Goal: Obtain resource: Obtain resource

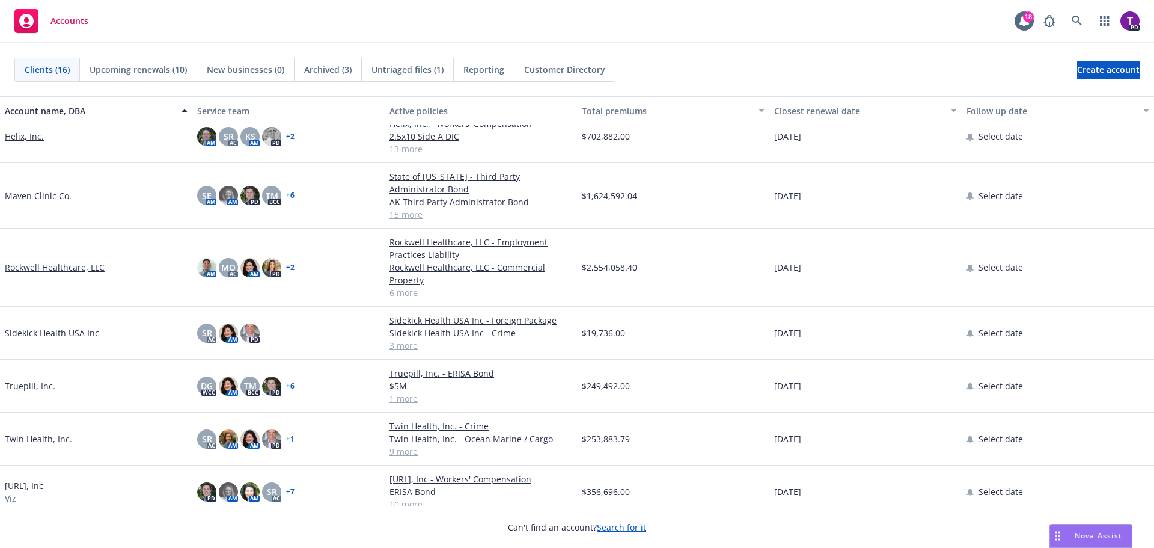
scroll to position [478, 0]
click at [35, 479] on link "[URL], Inc" at bounding box center [24, 485] width 38 height 13
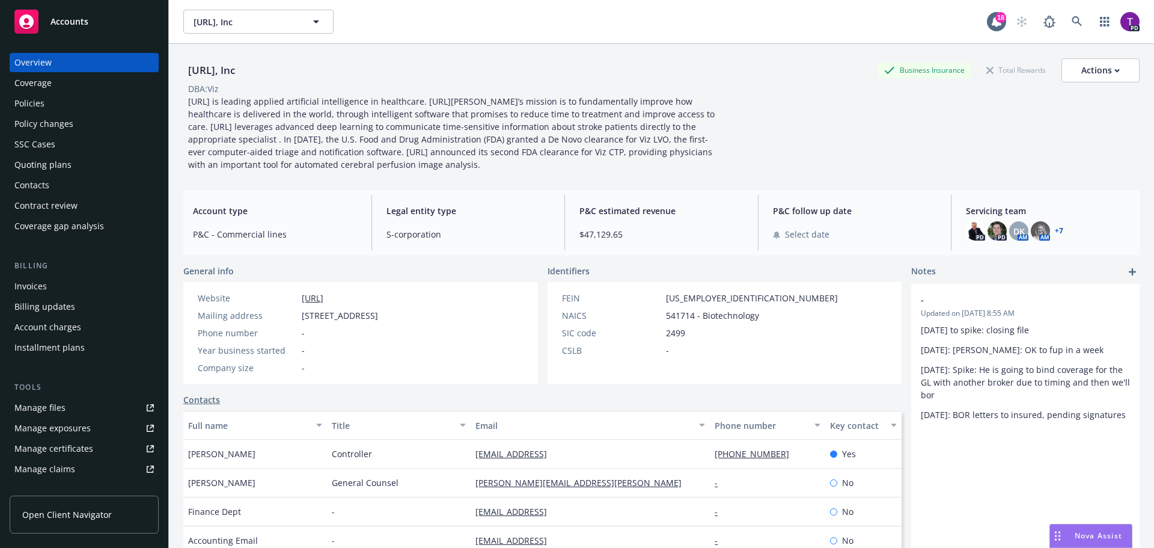
scroll to position [120, 0]
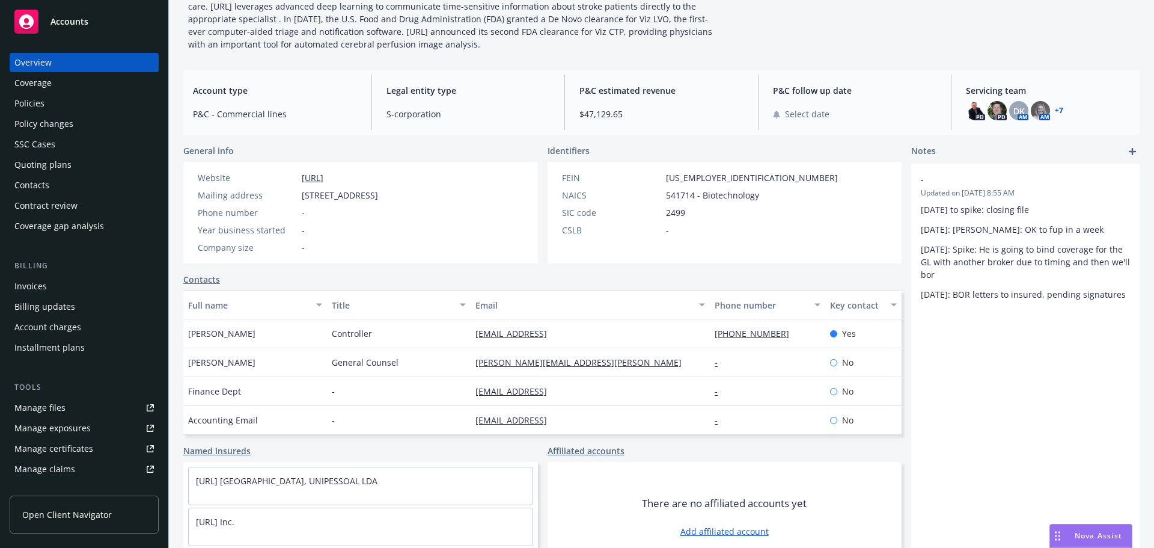
click at [30, 105] on div "Policies" at bounding box center [29, 103] width 30 height 19
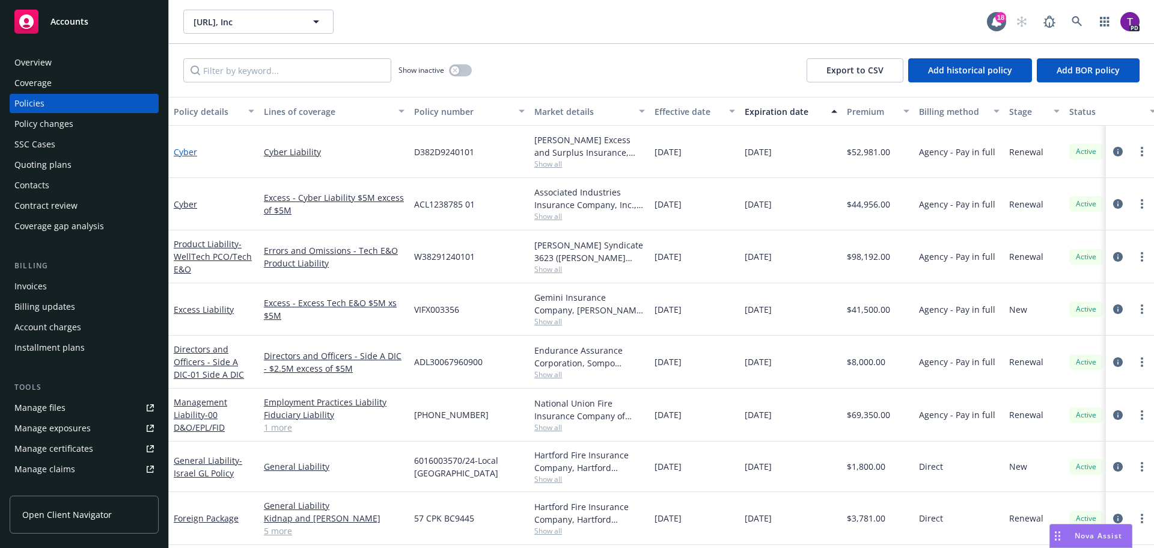
click at [188, 150] on link "Cyber" at bounding box center [185, 151] width 23 height 11
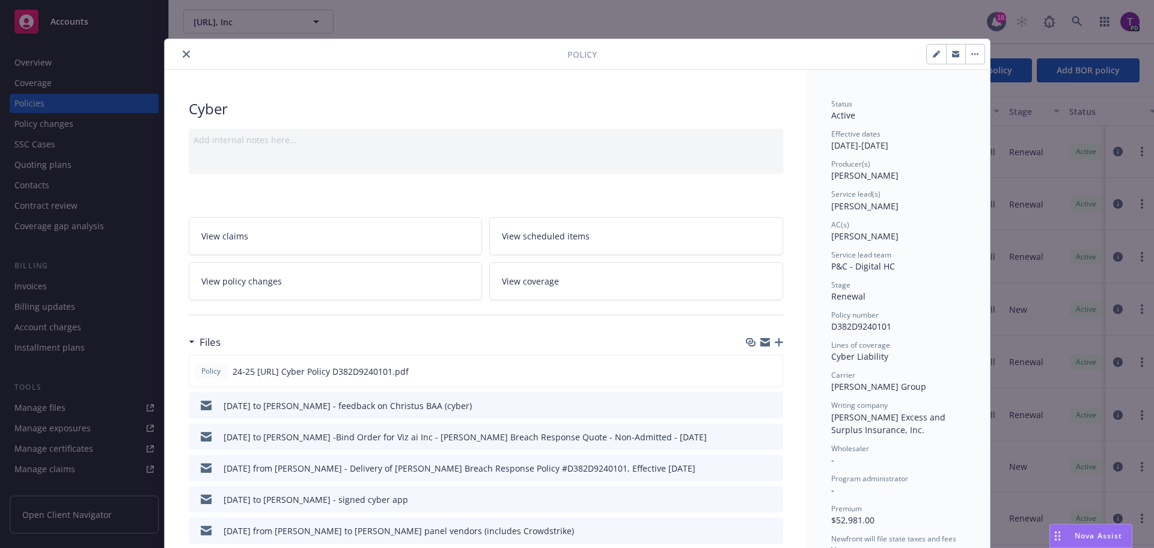
click at [183, 55] on icon "close" at bounding box center [186, 54] width 7 height 7
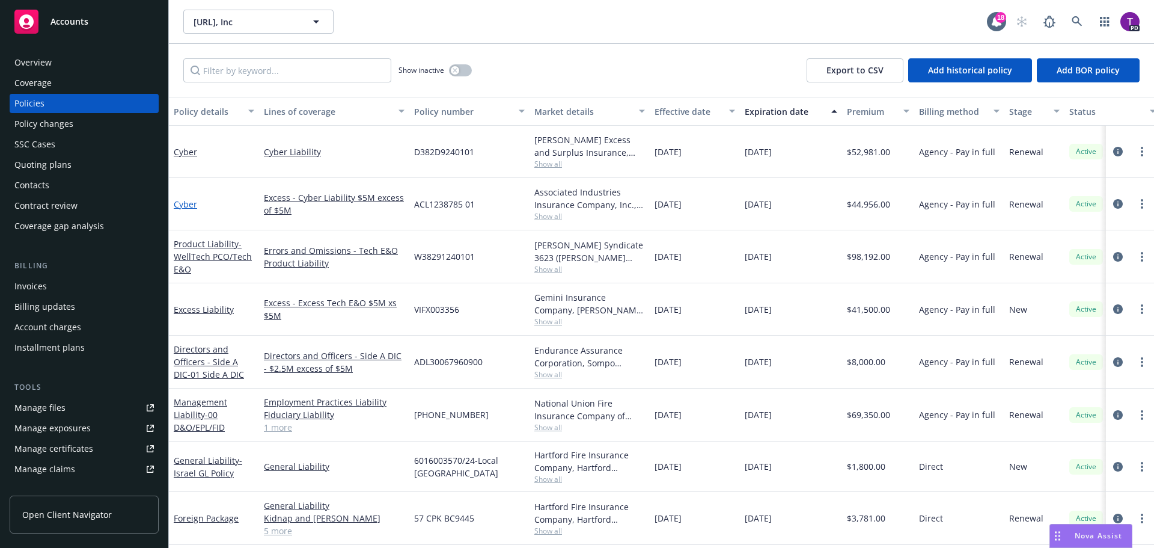
click at [189, 205] on link "Cyber" at bounding box center [185, 203] width 23 height 11
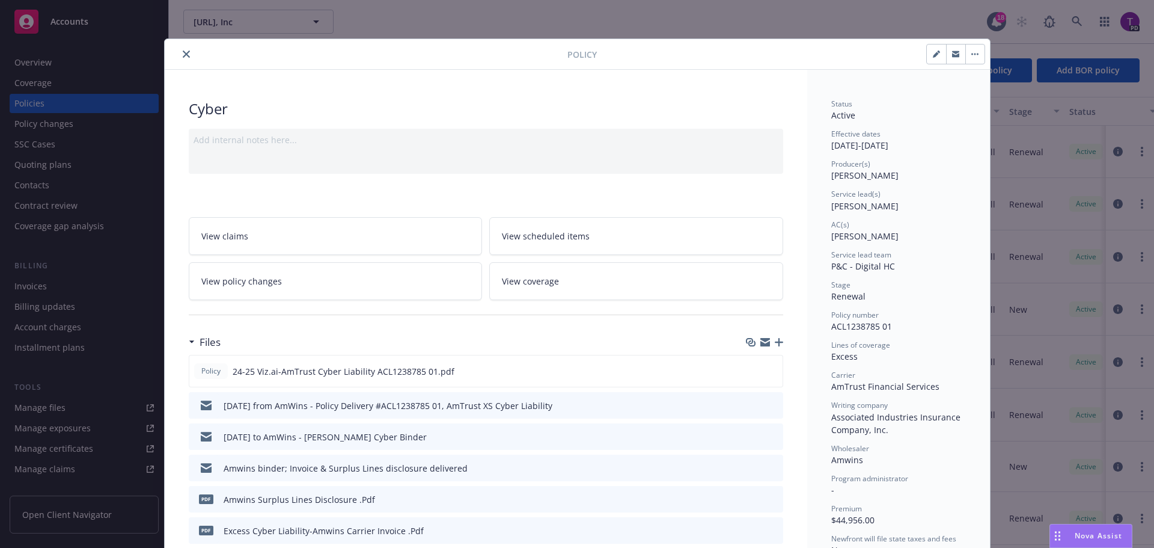
click at [183, 54] on icon "close" at bounding box center [186, 54] width 7 height 7
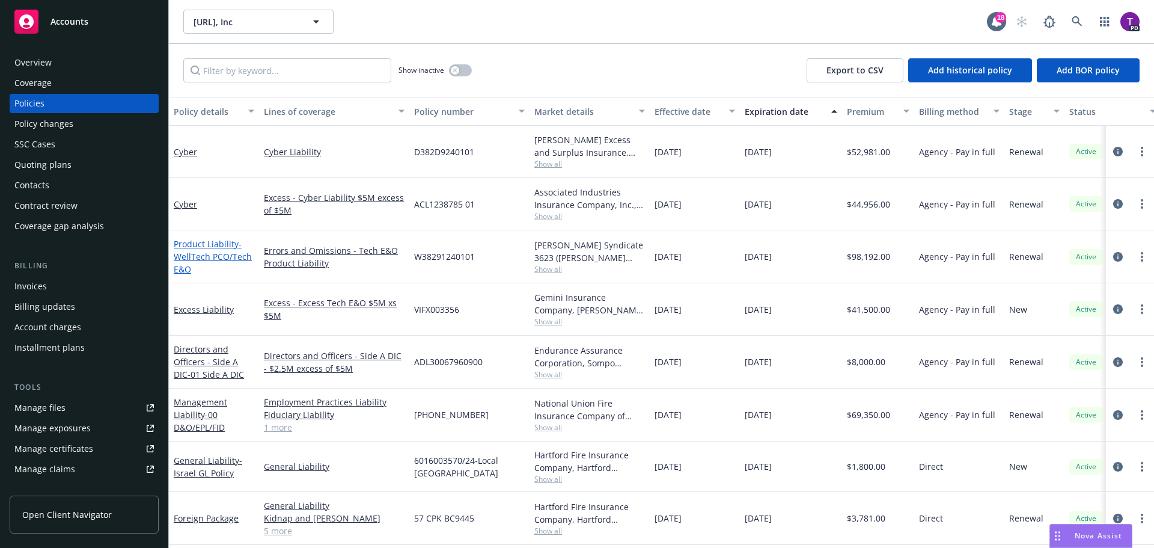
click at [213, 241] on link "Product Liability - WellTech PCO/Tech E&O" at bounding box center [213, 256] width 78 height 37
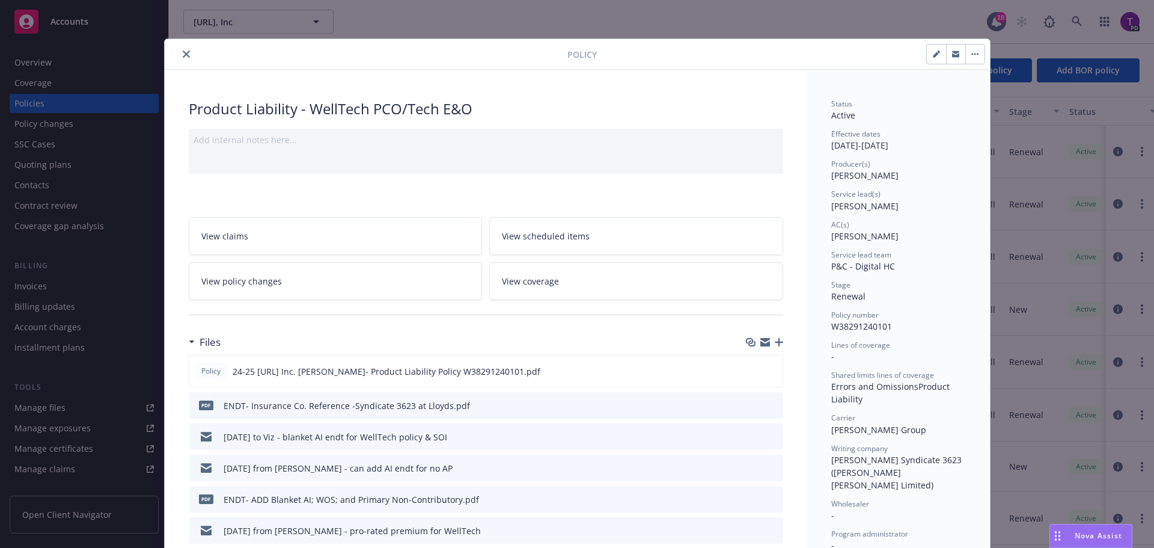
click at [183, 55] on icon "close" at bounding box center [186, 54] width 7 height 7
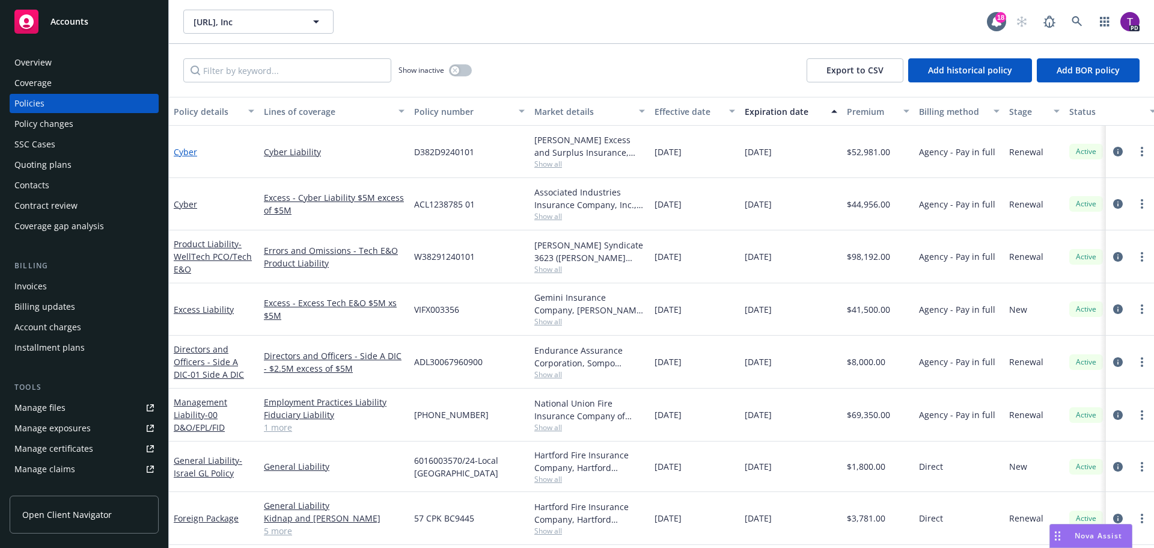
click at [195, 154] on link "Cyber" at bounding box center [185, 151] width 23 height 11
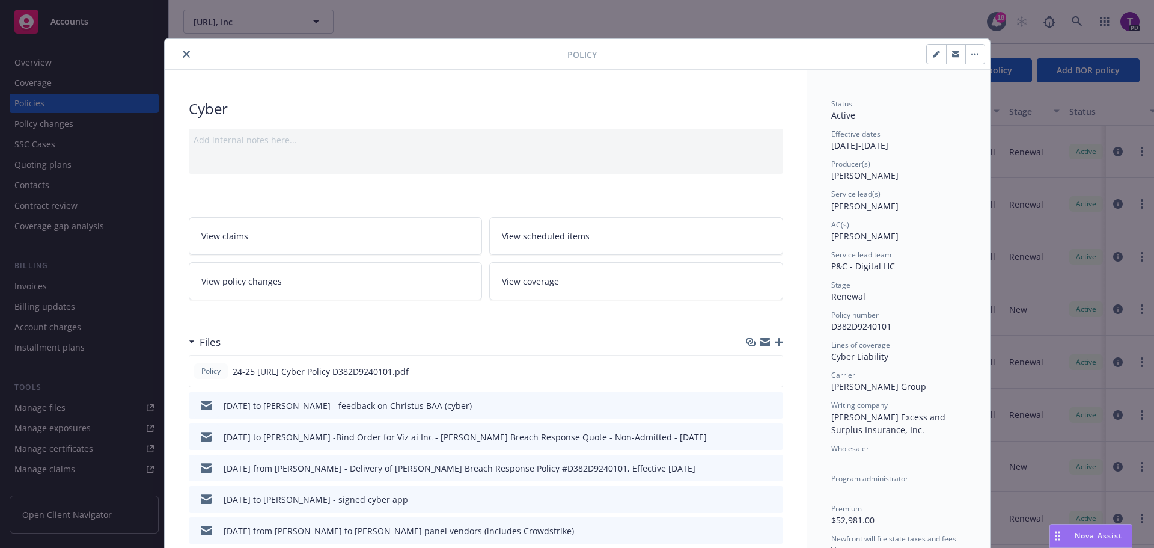
click at [388, 278] on link "View policy changes" at bounding box center [336, 281] width 294 height 38
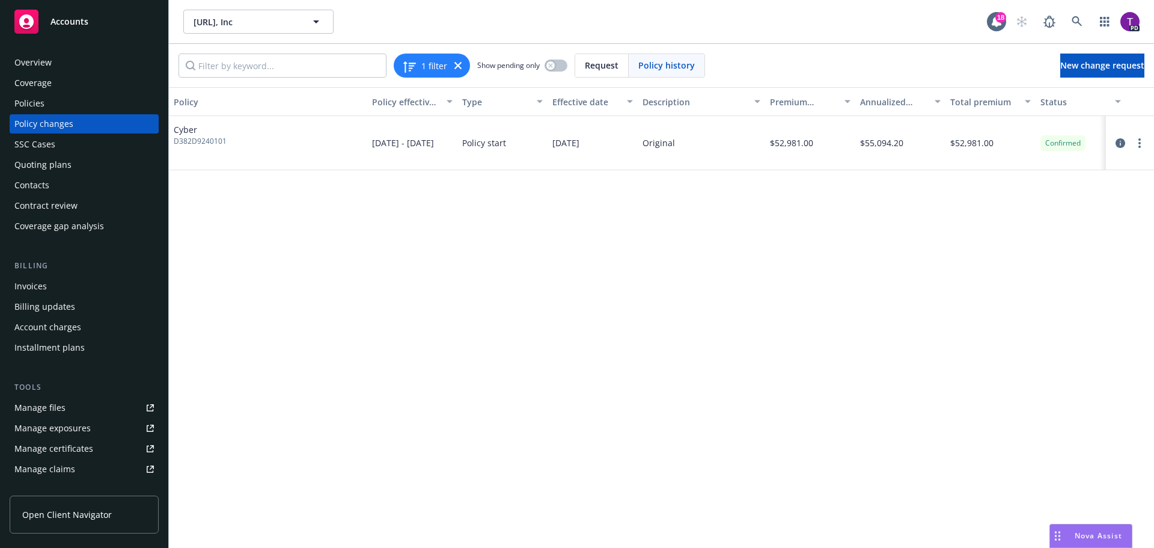
click at [60, 101] on div "Policies" at bounding box center [83, 103] width 139 height 19
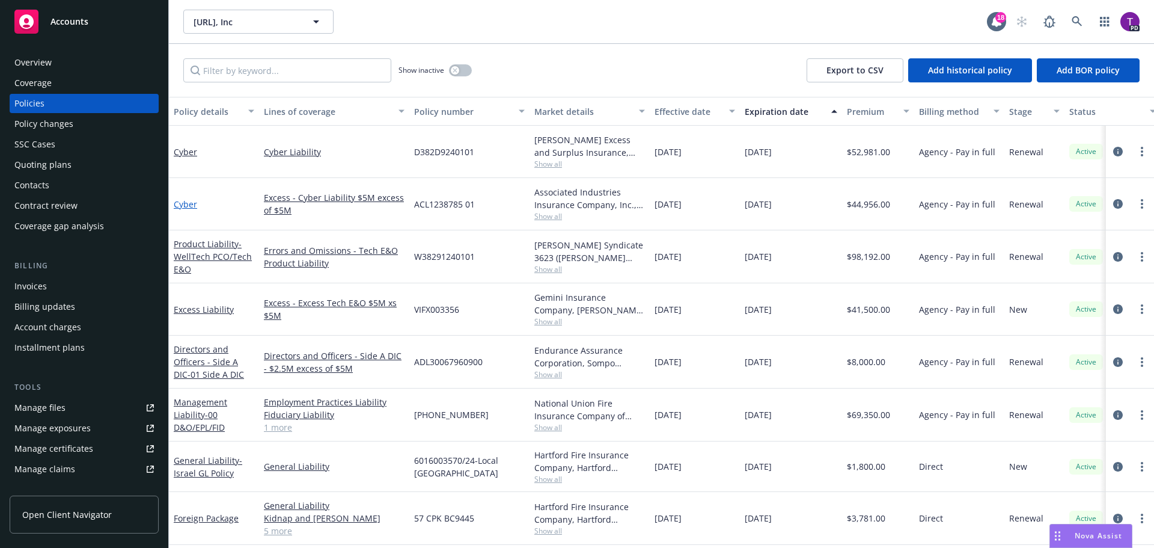
click at [191, 203] on link "Cyber" at bounding box center [185, 203] width 23 height 11
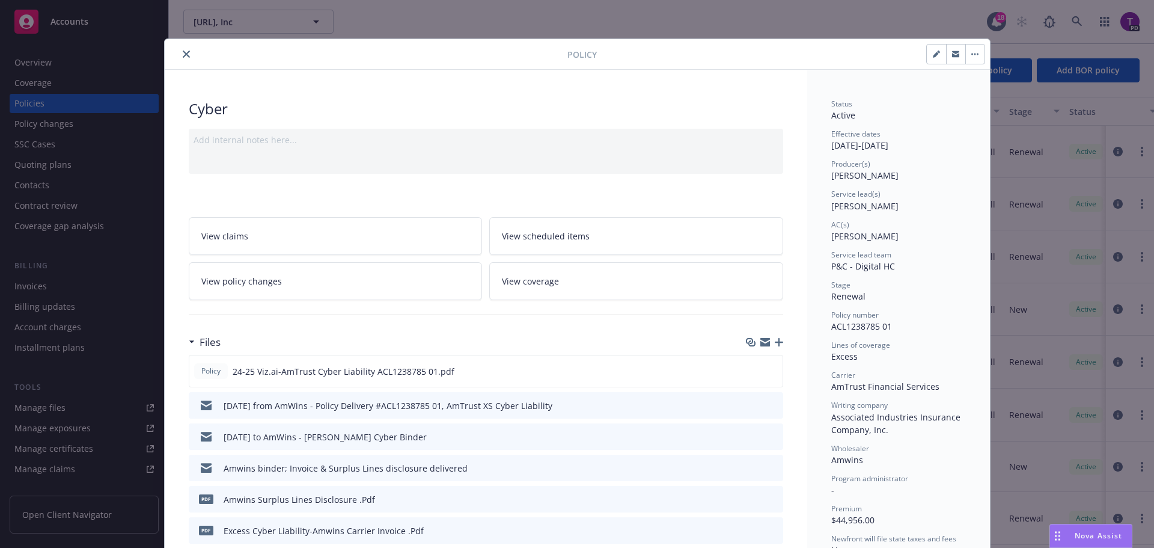
click at [326, 286] on link "View policy changes" at bounding box center [336, 281] width 294 height 38
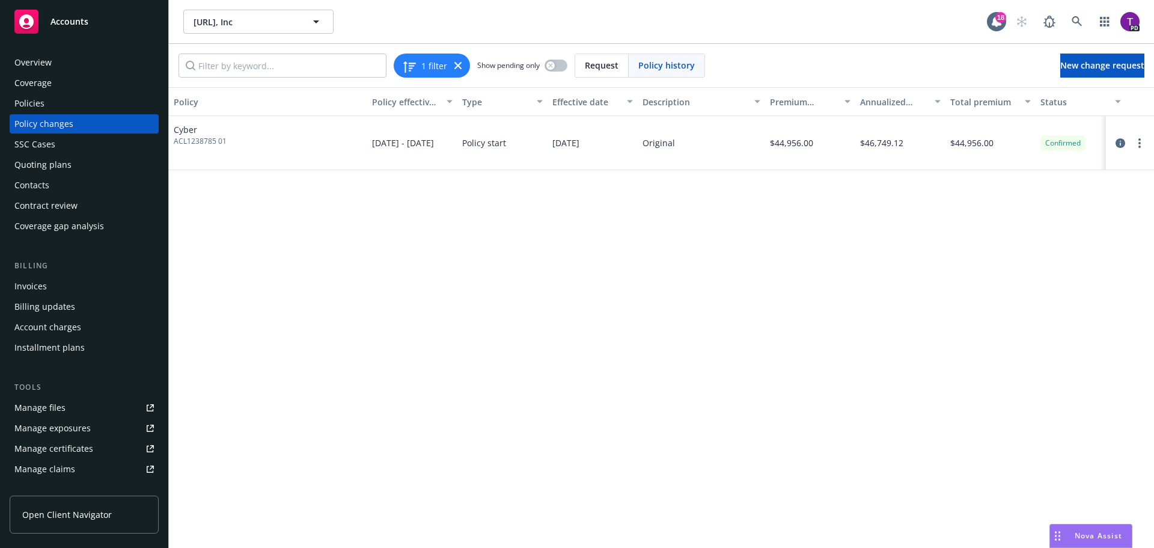
click at [42, 102] on div "Policies" at bounding box center [29, 103] width 30 height 19
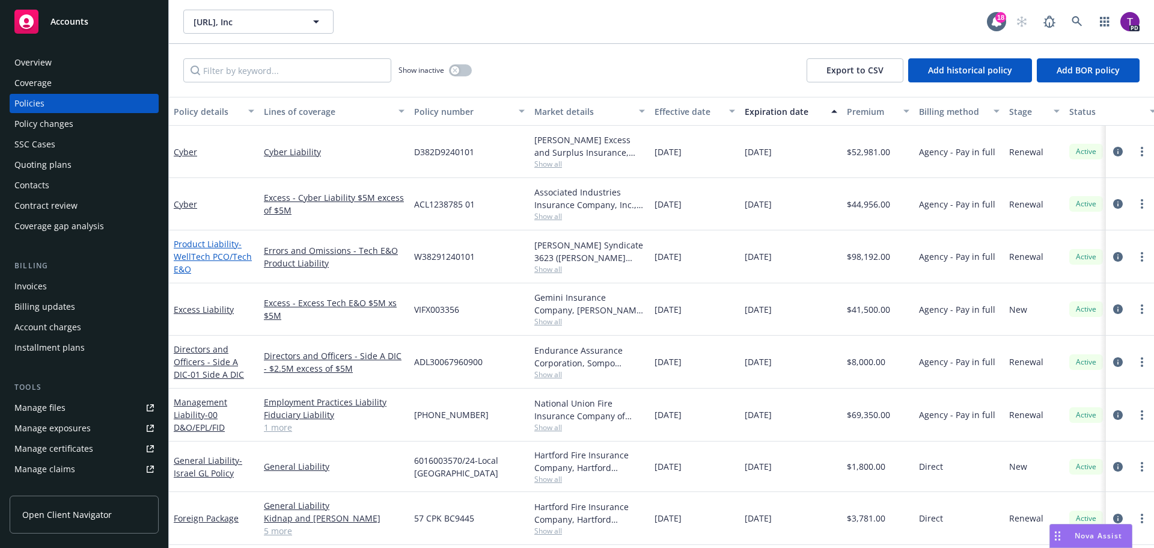
click at [231, 240] on link "Product Liability - WellTech PCO/Tech E&O" at bounding box center [213, 256] width 78 height 37
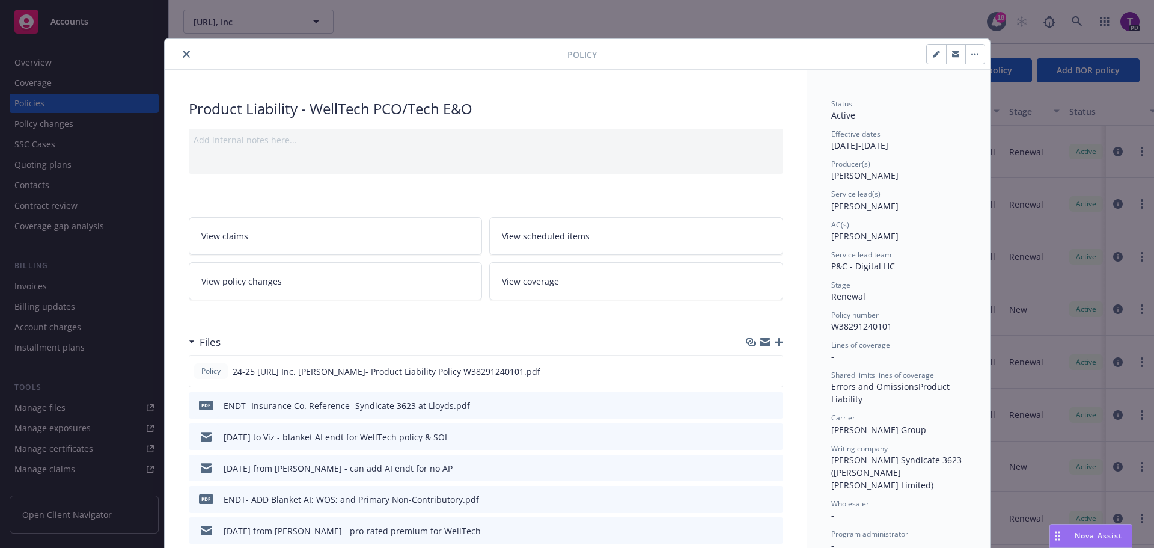
click at [293, 284] on link "View policy changes" at bounding box center [336, 281] width 294 height 38
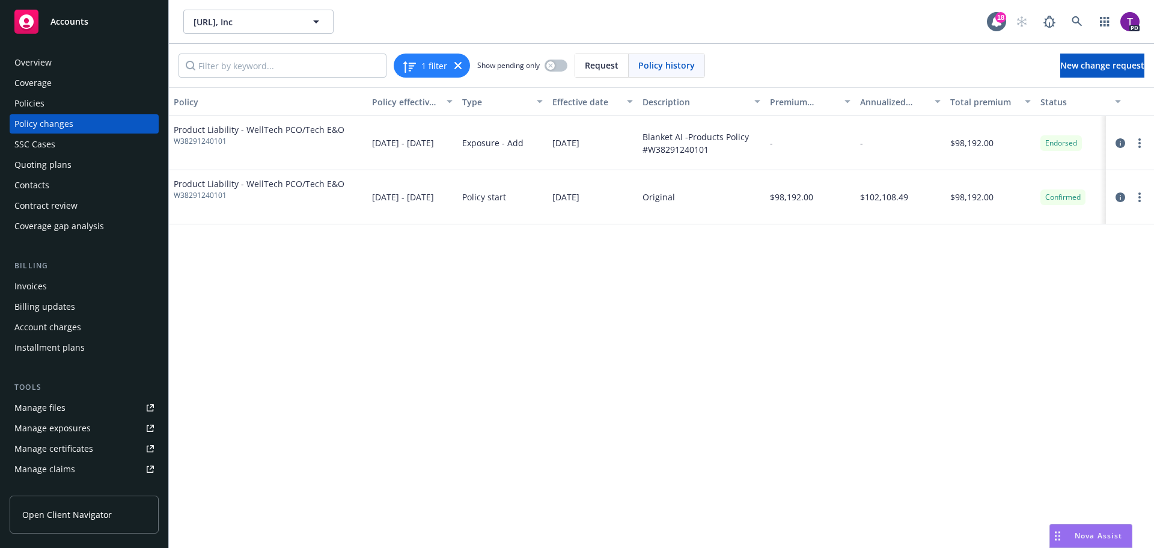
click at [57, 100] on div "Policies" at bounding box center [83, 103] width 139 height 19
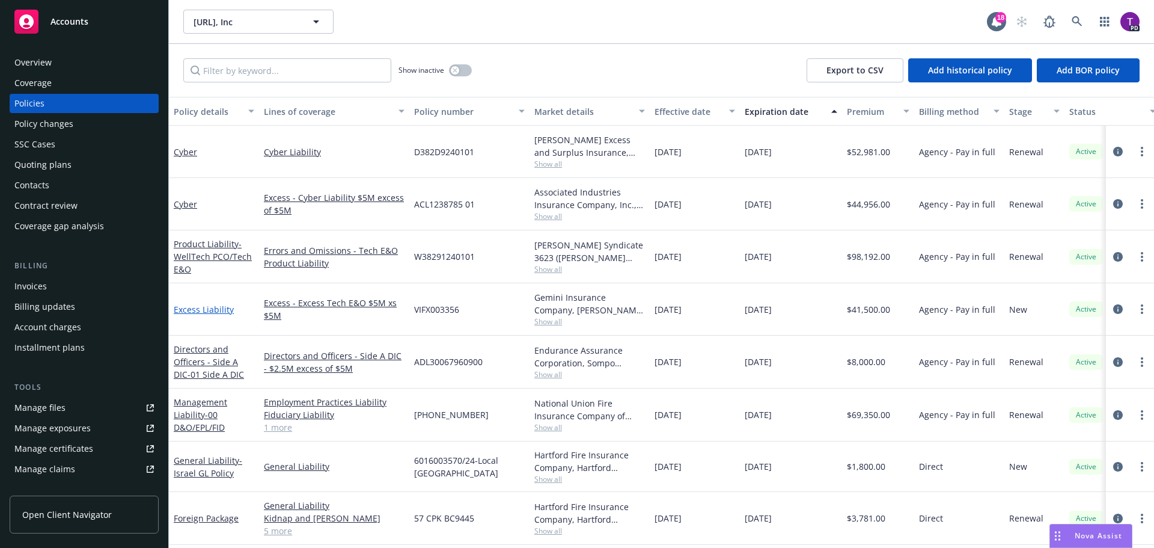
click at [210, 306] on link "Excess Liability" at bounding box center [204, 309] width 60 height 11
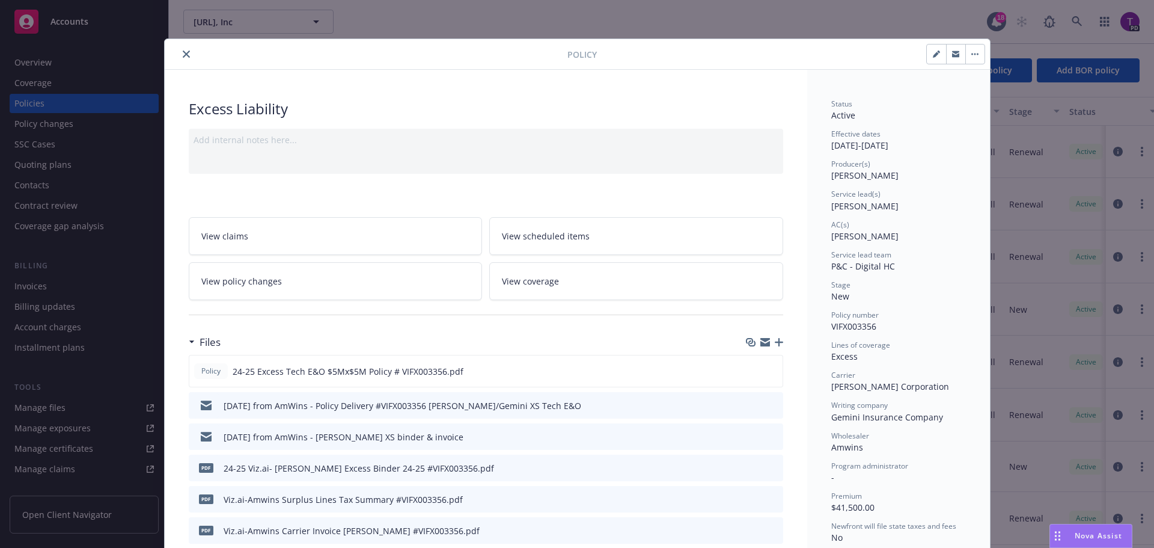
click at [217, 286] on span "View policy changes" at bounding box center [241, 281] width 81 height 13
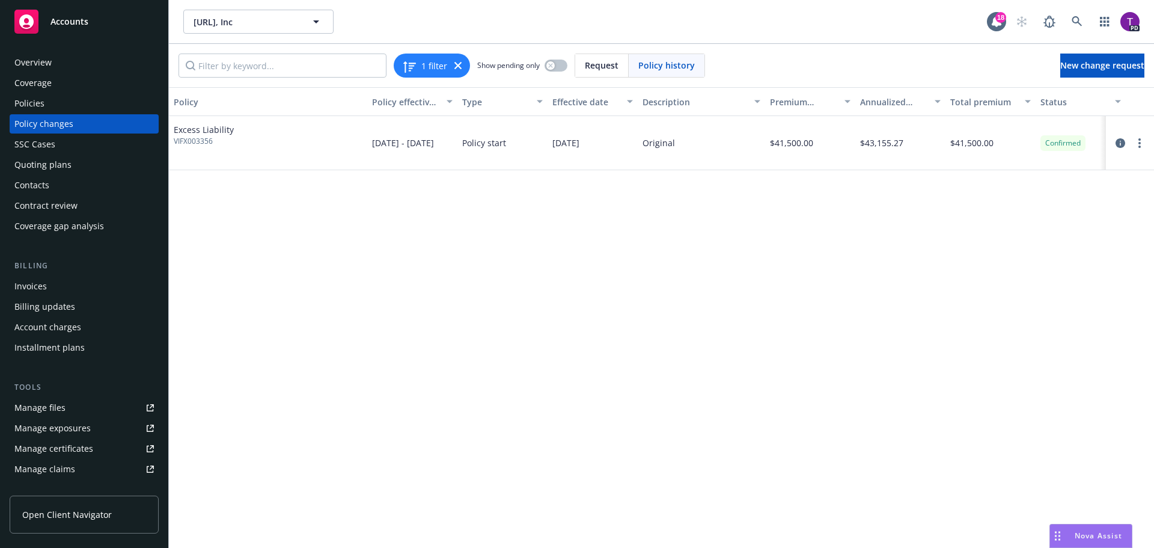
click at [87, 28] on div "Accounts" at bounding box center [83, 22] width 139 height 24
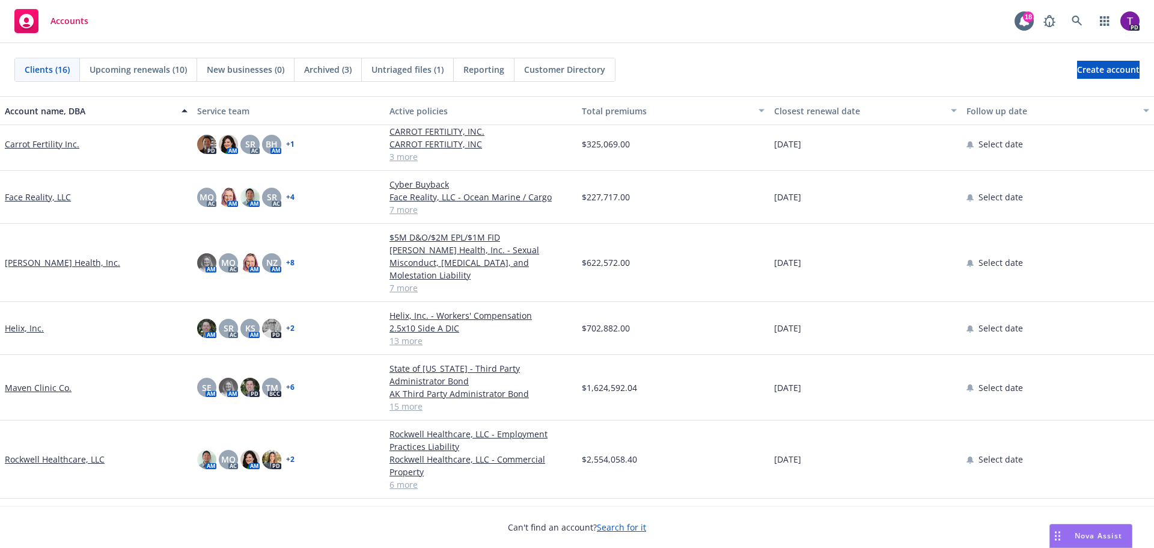
scroll to position [361, 0]
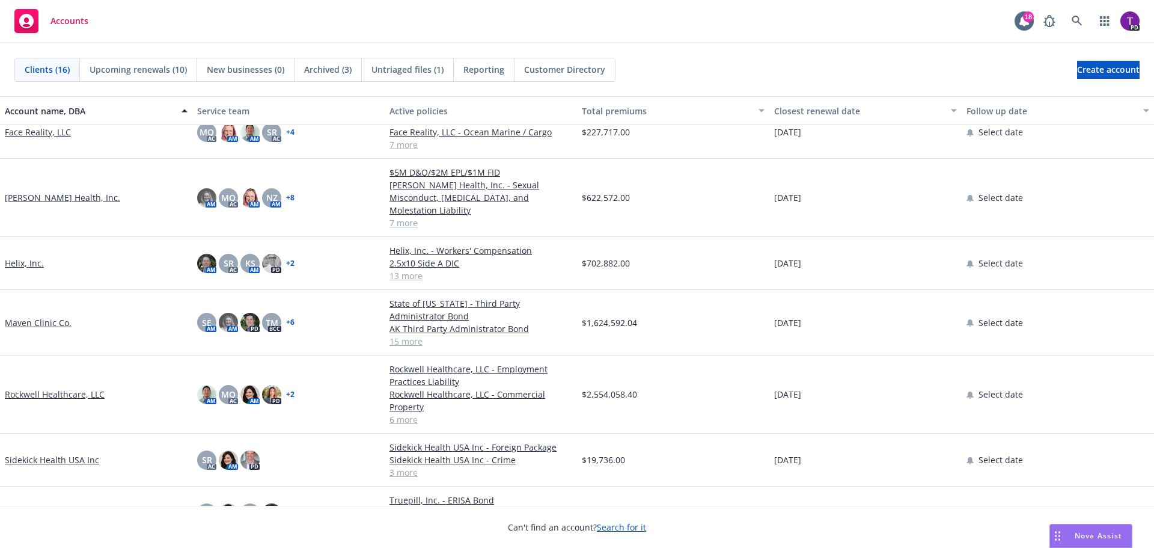
click at [22, 257] on link "Helix, Inc." at bounding box center [24, 263] width 39 height 13
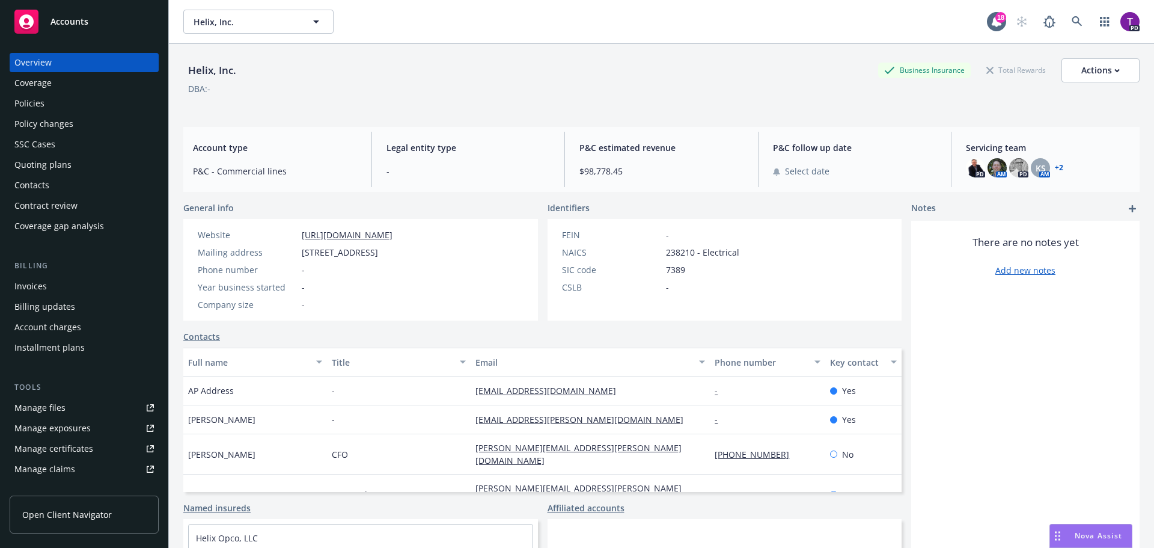
click at [79, 397] on div "Tools Manage files Manage exposures Manage certificates Manage claims Manage BO…" at bounding box center [84, 450] width 149 height 138
click at [79, 400] on link "Manage files" at bounding box center [84, 407] width 149 height 19
click at [82, 17] on span "Accounts" at bounding box center [70, 22] width 38 height 10
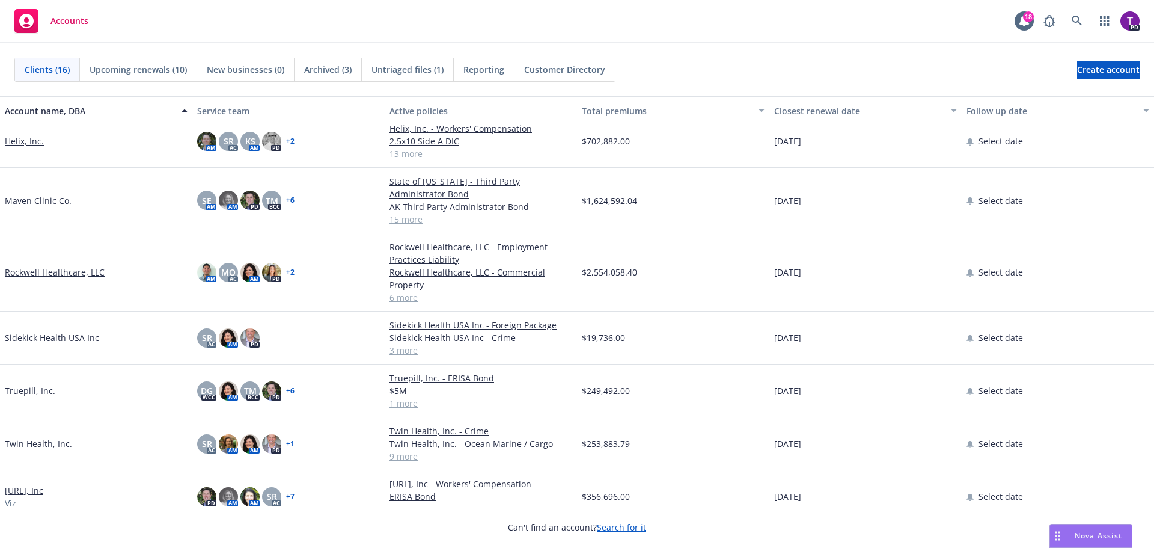
scroll to position [478, 0]
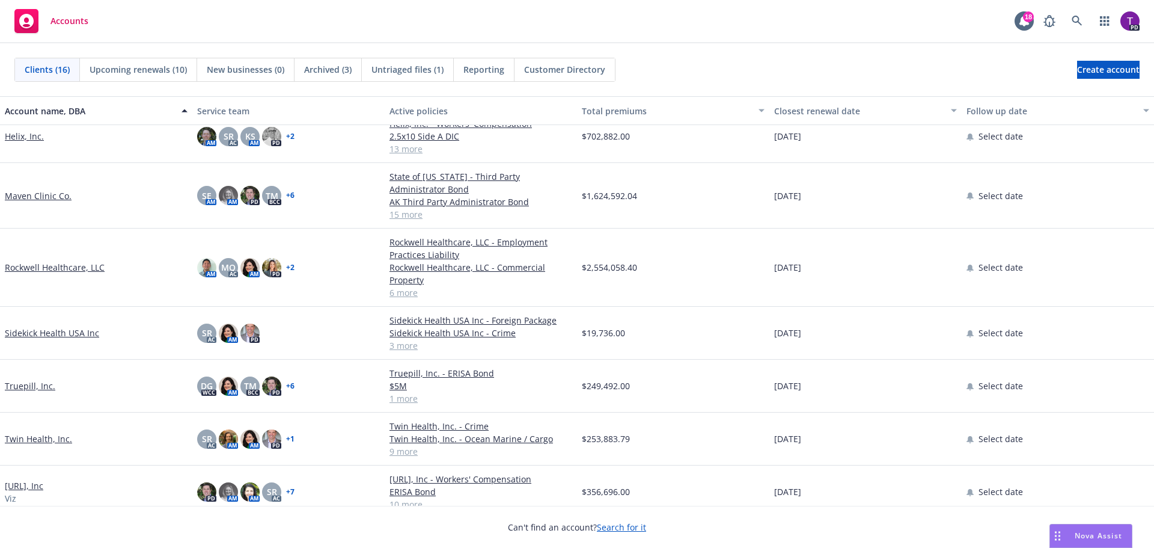
click at [29, 479] on link "[URL], Inc" at bounding box center [24, 485] width 38 height 13
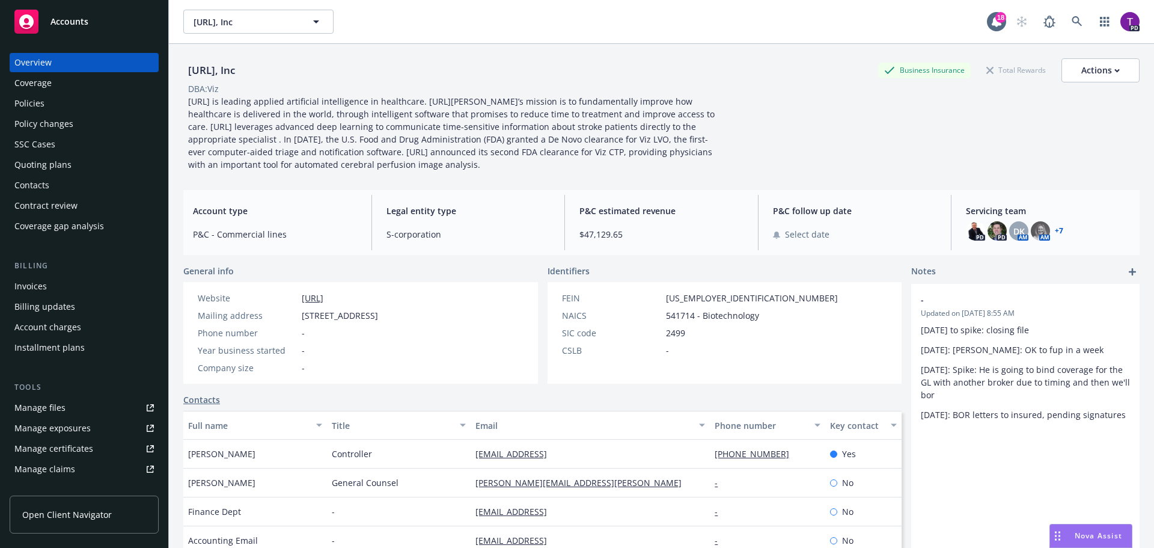
click at [89, 103] on div "Policies" at bounding box center [83, 103] width 139 height 19
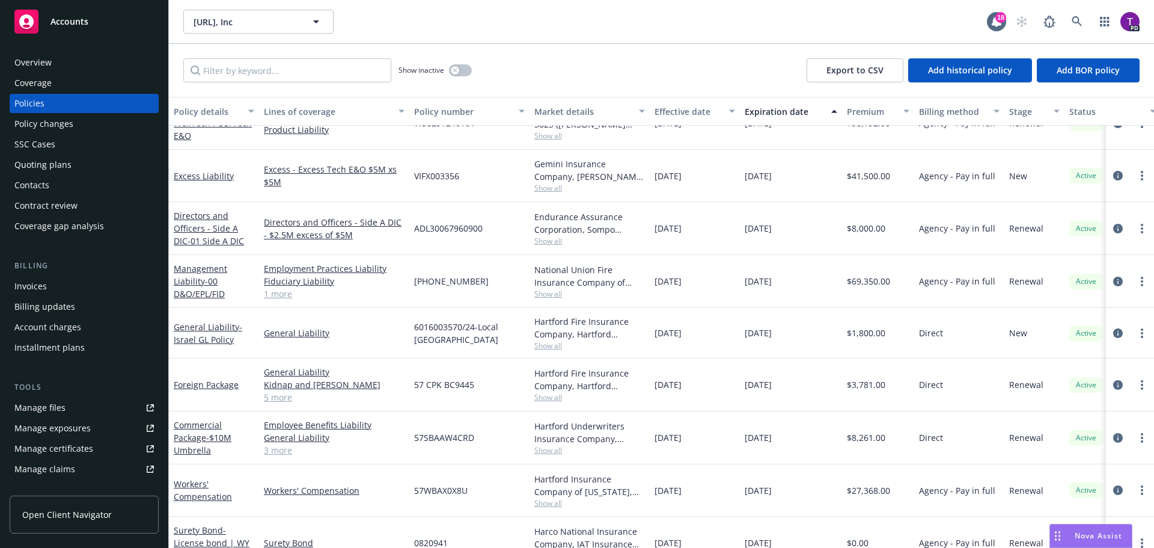
scroll to position [252, 0]
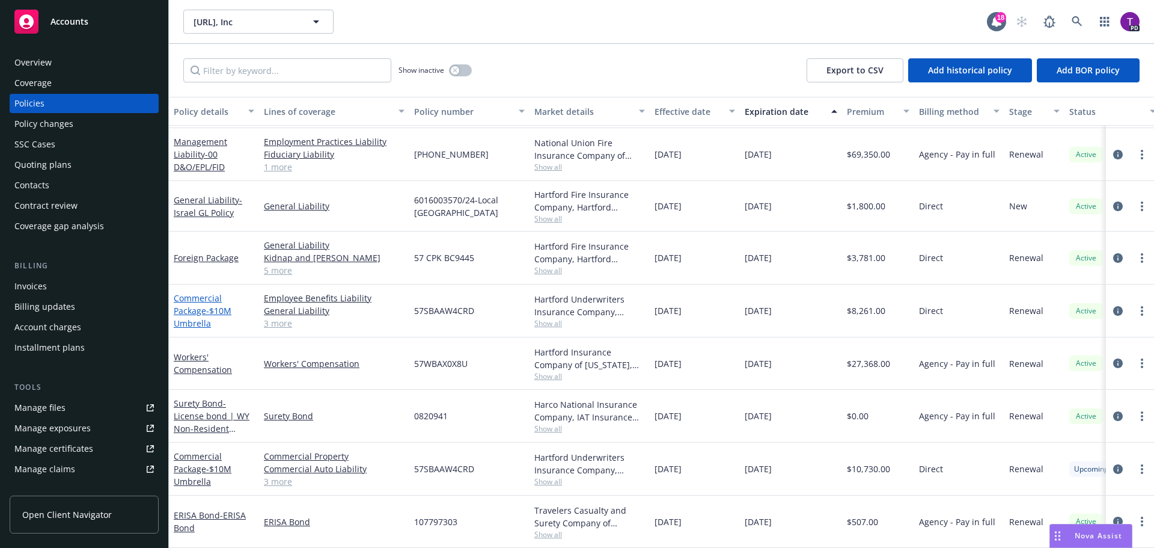
click at [187, 296] on link "Commercial Package - $10M Umbrella" at bounding box center [203, 310] width 58 height 37
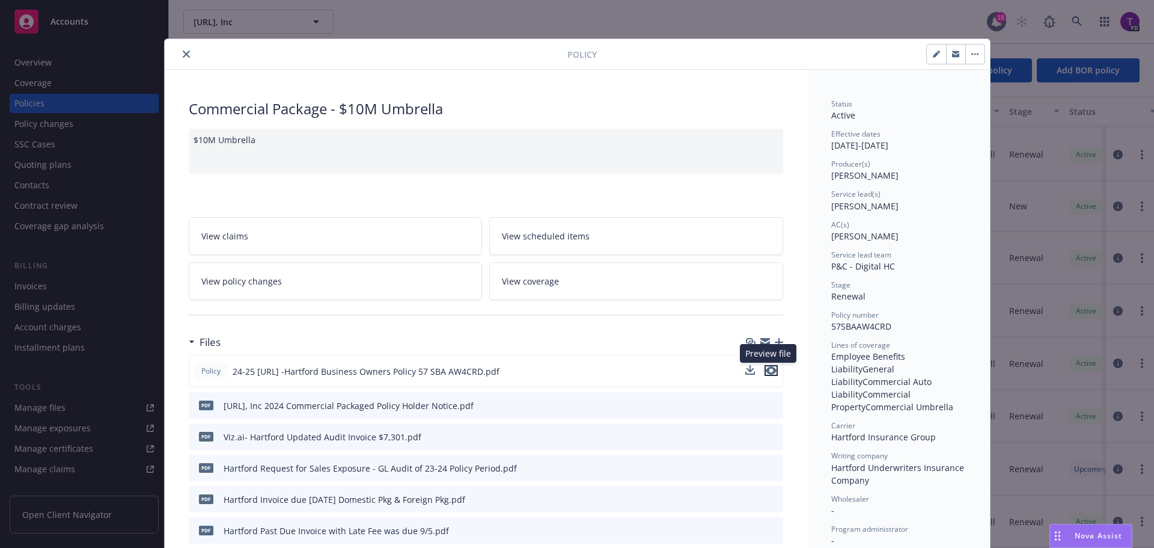
click at [766, 368] on icon "preview file" at bounding box center [771, 370] width 11 height 8
click at [183, 54] on icon "close" at bounding box center [186, 54] width 7 height 7
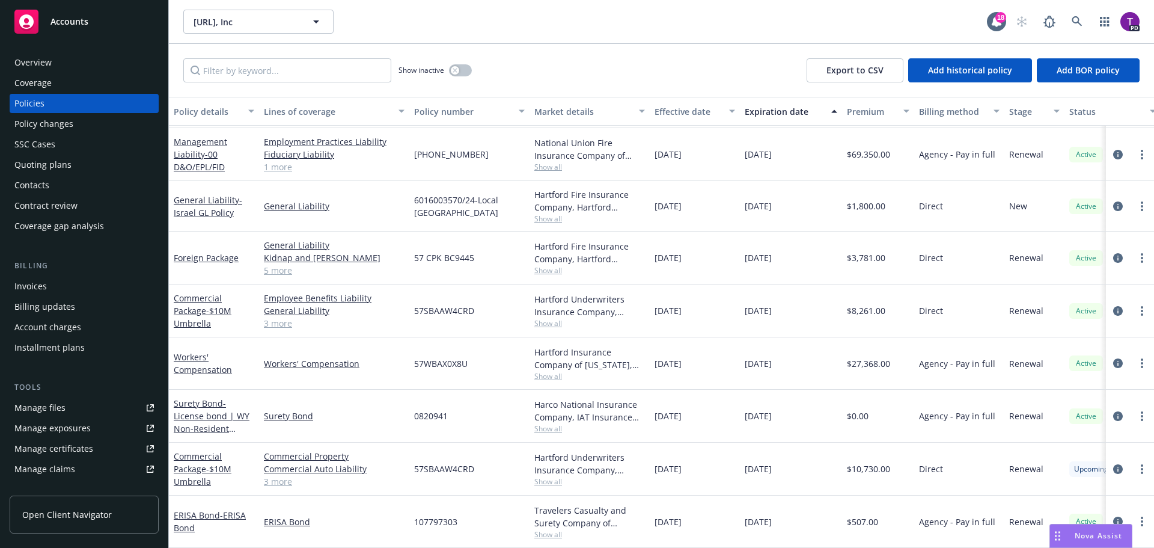
click at [88, 405] on link "Manage files" at bounding box center [84, 407] width 149 height 19
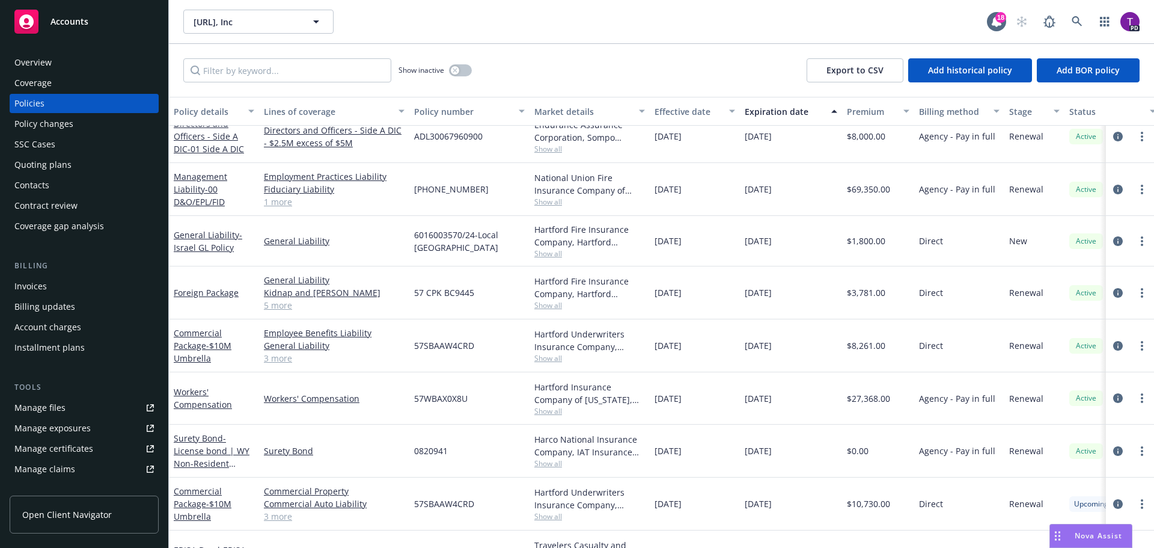
scroll to position [252, 0]
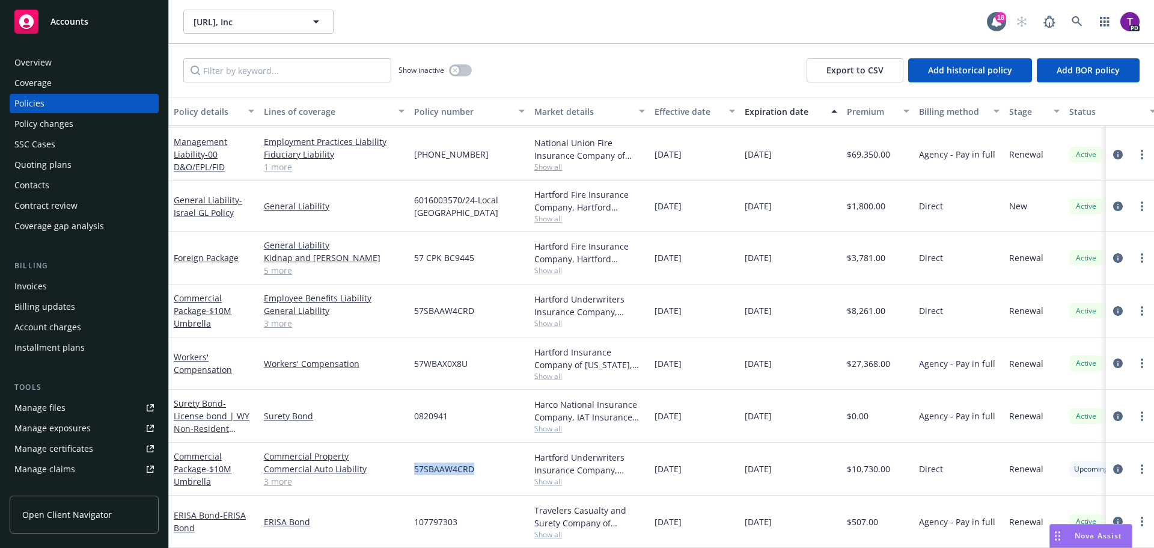
drag, startPoint x: 415, startPoint y: 458, endPoint x: 485, endPoint y: 467, distance: 71.0
click at [485, 467] on div "57SBAAW4CRD" at bounding box center [469, 468] width 120 height 53
copy span "57SBAAW4CRD"
click at [71, 404] on link "Manage files" at bounding box center [84, 407] width 149 height 19
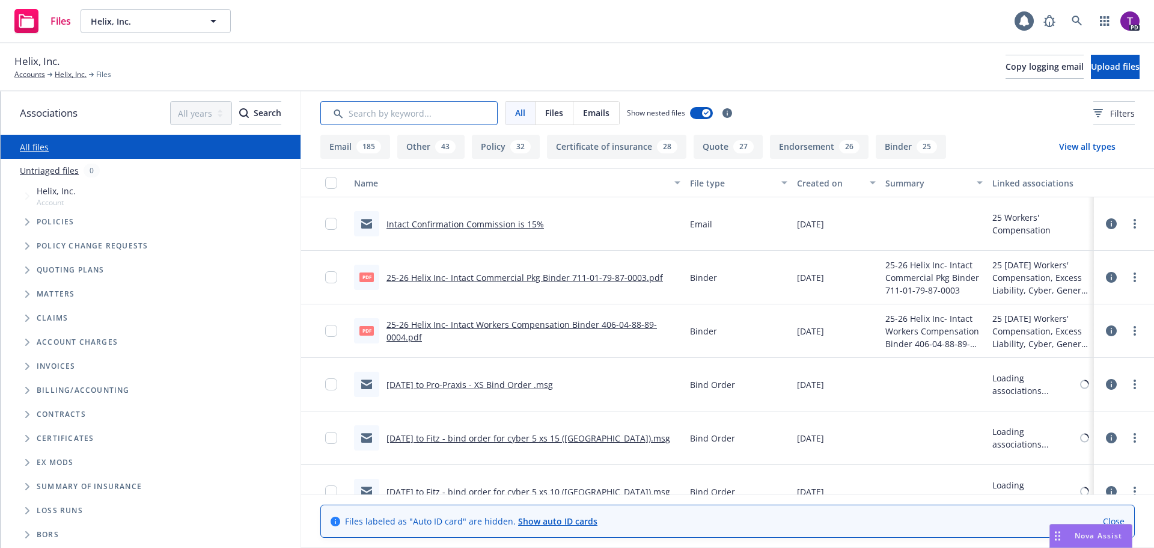
click at [405, 111] on input "Search by keyword..." at bounding box center [408, 113] width 177 height 24
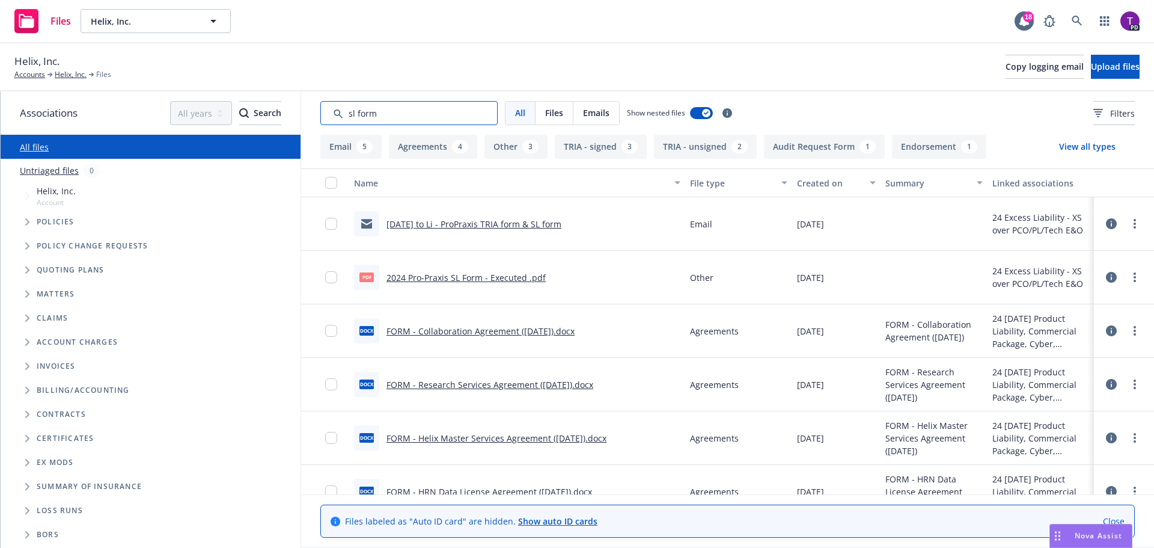
type input "sl form"
click at [512, 278] on link "2024 Pro-Praxis SL Form - Executed .pdf" at bounding box center [466, 277] width 159 height 11
click at [1085, 539] on span "Nova Assist" at bounding box center [1098, 535] width 47 height 10
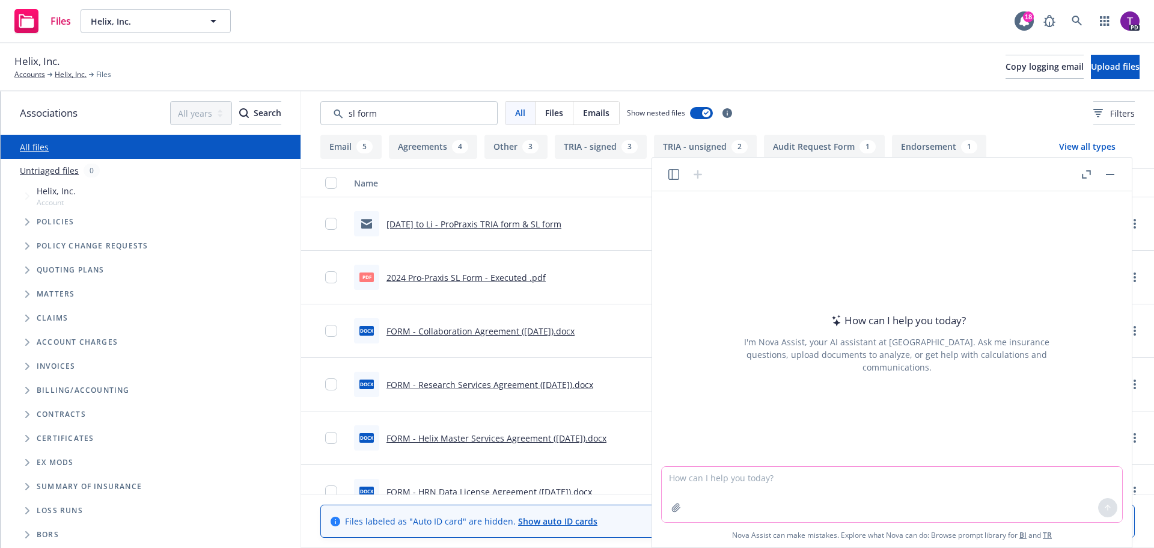
click at [824, 477] on textarea at bounding box center [892, 494] width 461 height 55
type textarea "what is the percentage increase from 57 million to 60 million?"
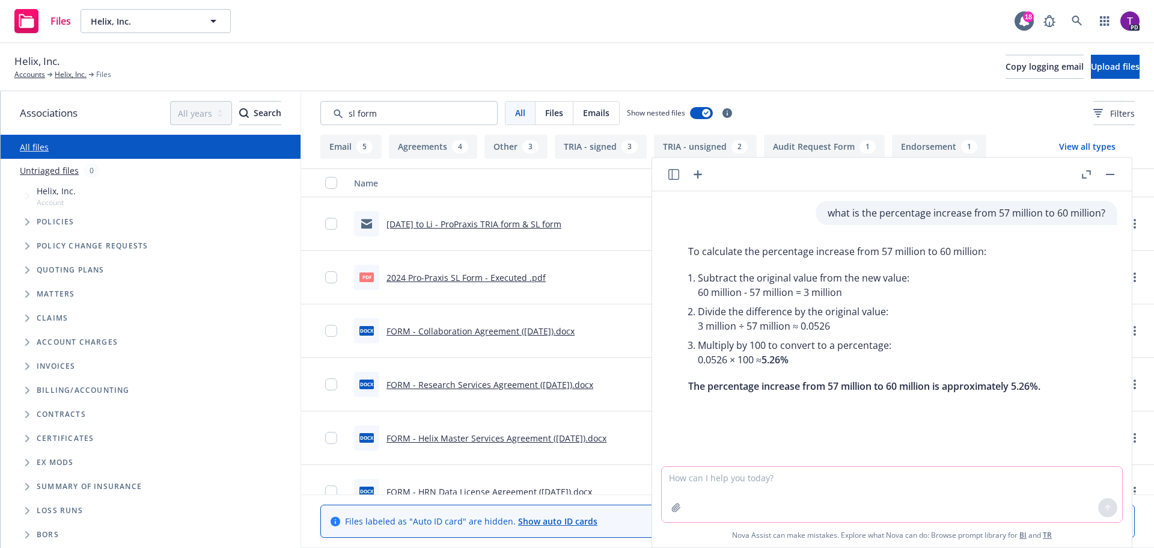
click at [733, 480] on textarea at bounding box center [892, 494] width 461 height 55
type textarea "what is the percentage increase from 5,024 to 7,341?"
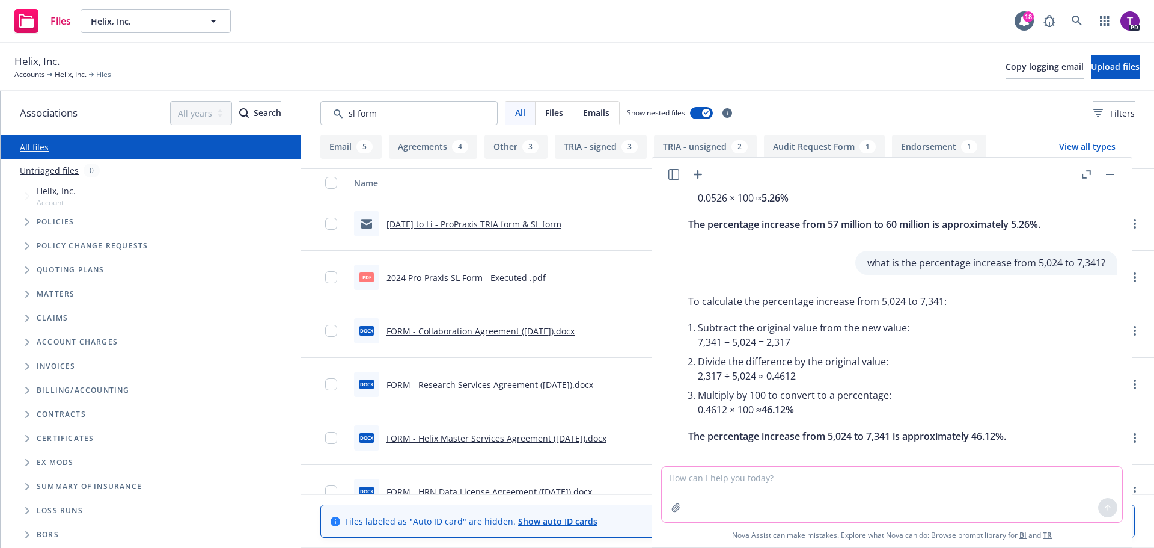
scroll to position [173, 0]
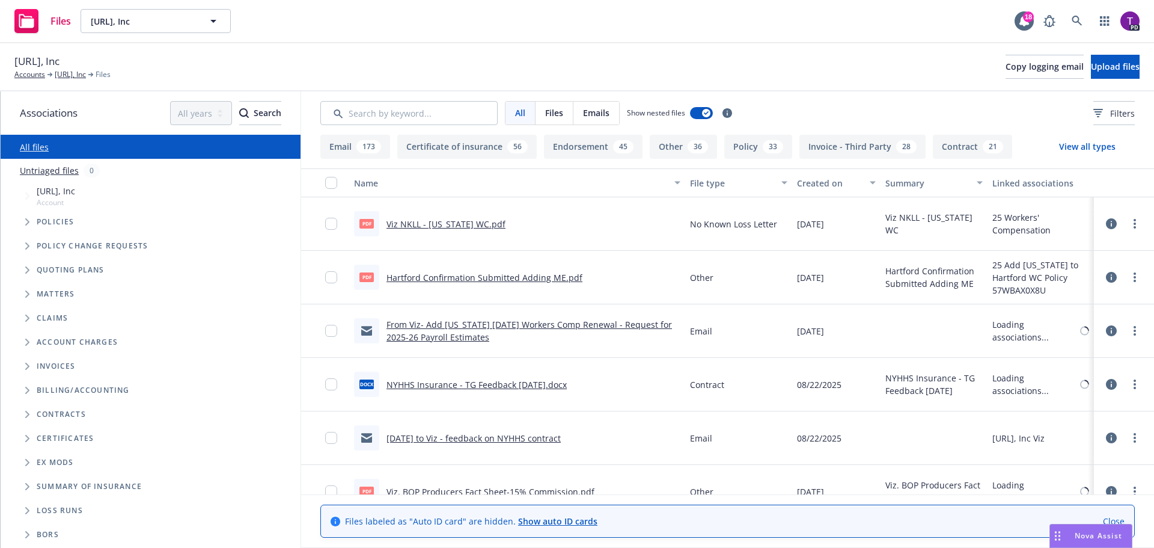
click at [385, 111] on input "Search by keyword..." at bounding box center [408, 113] width 177 height 24
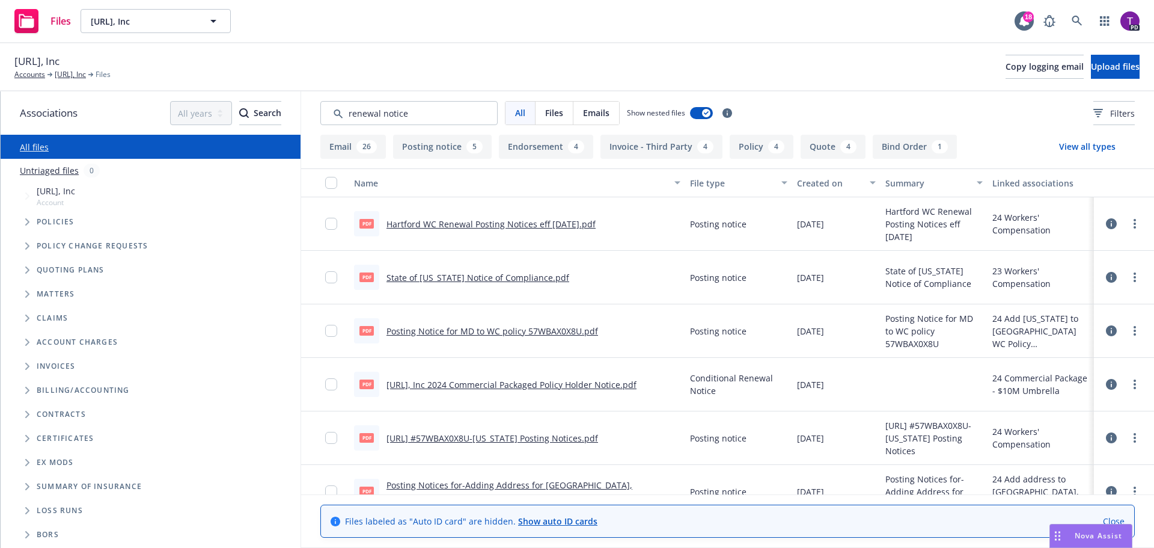
click at [601, 387] on link "[URL], Inc 2024 Commercial Packaged Policy Holder Notice.pdf" at bounding box center [512, 384] width 250 height 11
drag, startPoint x: 463, startPoint y: 108, endPoint x: 251, endPoint y: 107, distance: 211.6
click at [251, 107] on div "Associations All years 2027 2026 2025 2024 2023 2022 2021 2020 2019 2018 2017 2…" at bounding box center [578, 319] width 1154 height 456
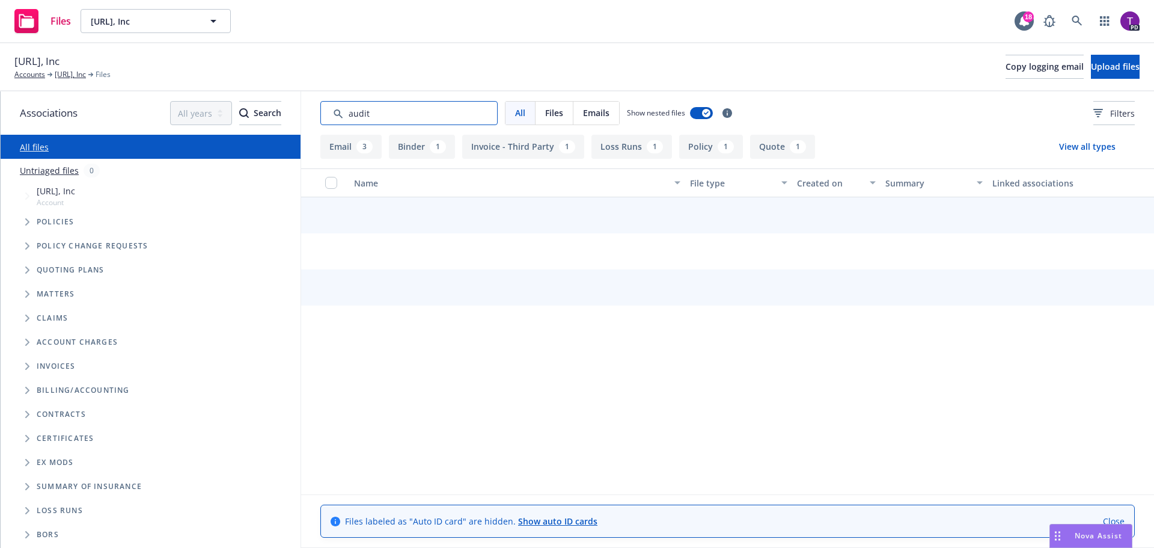
type input "audit"
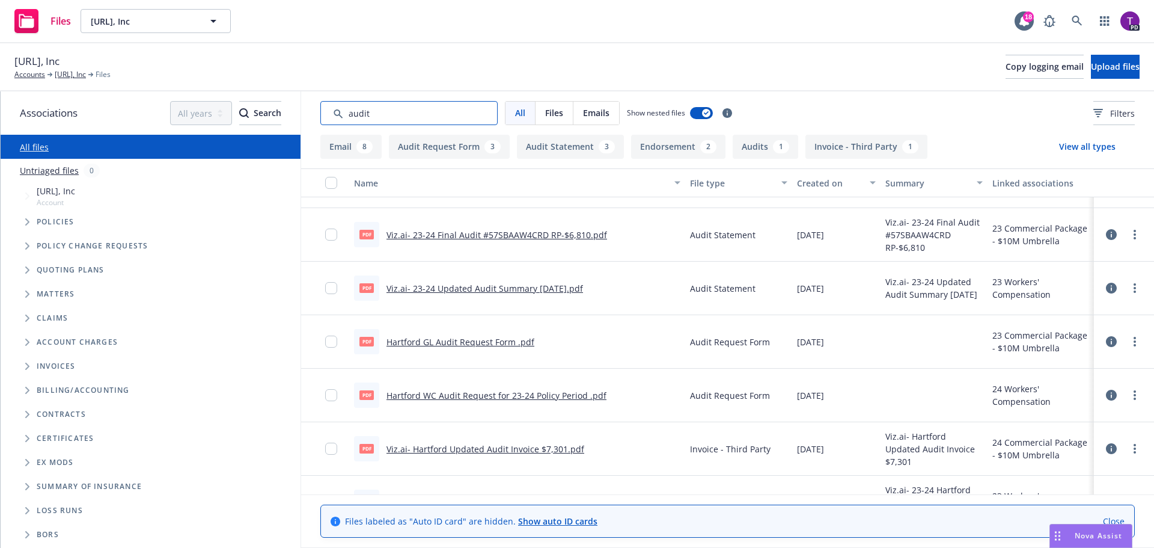
scroll to position [60, 0]
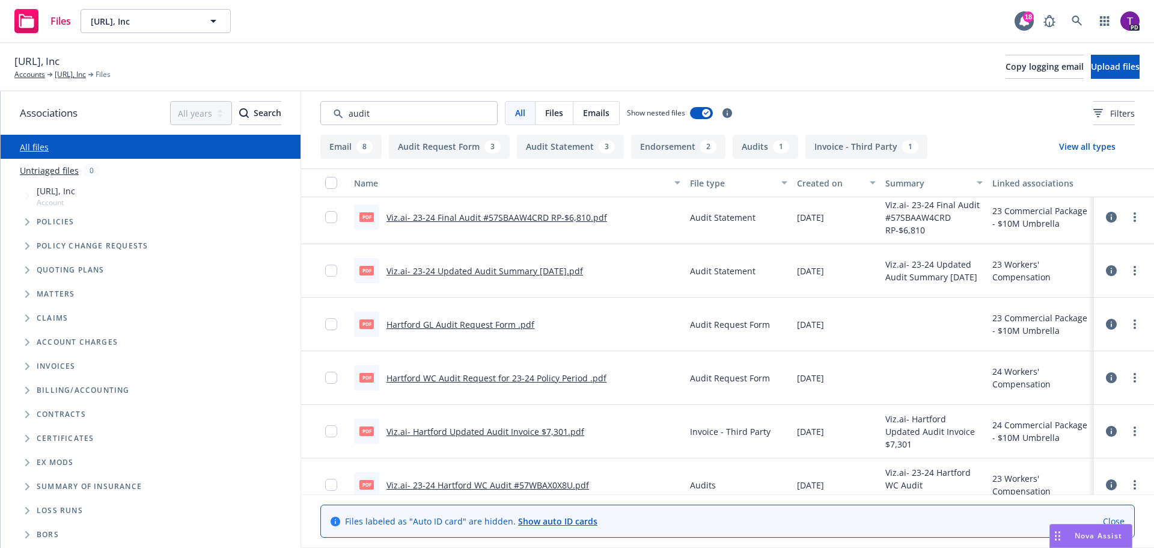
click at [495, 430] on link "Viz.ai- Hartford Updated Audit Invoice $7,301.pdf" at bounding box center [486, 431] width 198 height 11
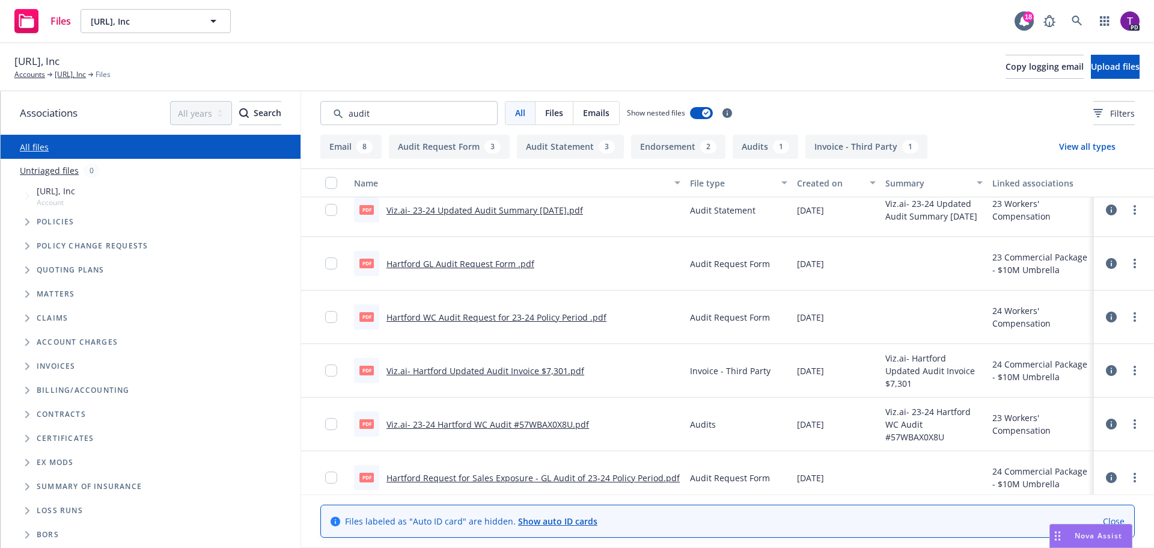
click at [562, 477] on link "Hartford Request for Sales Exposure - GL Audit of 23-24 Policy Period.pdf" at bounding box center [533, 477] width 293 height 11
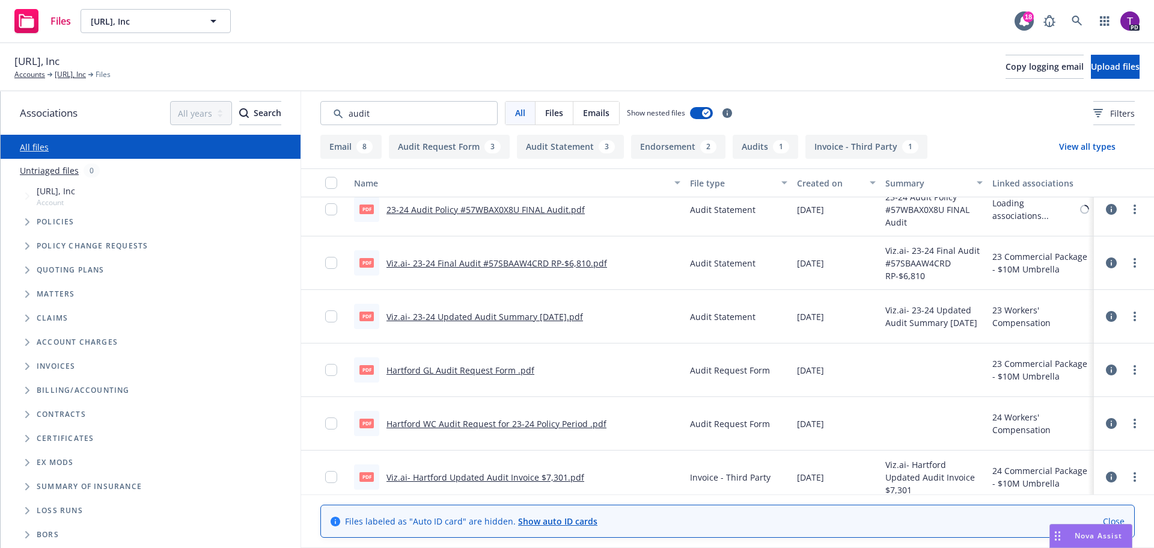
scroll to position [0, 0]
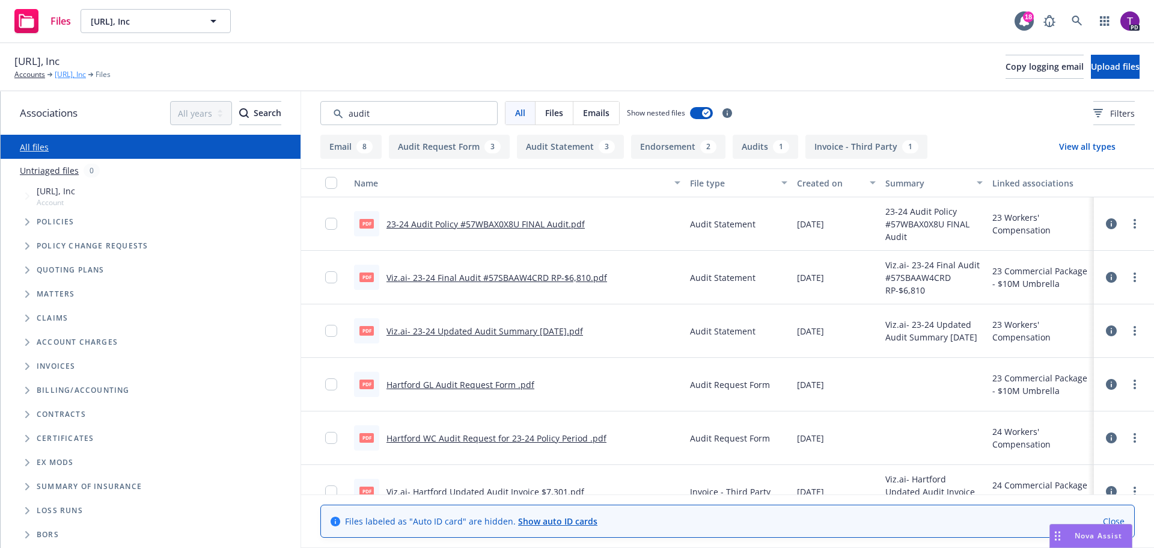
click at [77, 73] on link "[URL], Inc" at bounding box center [70, 74] width 31 height 11
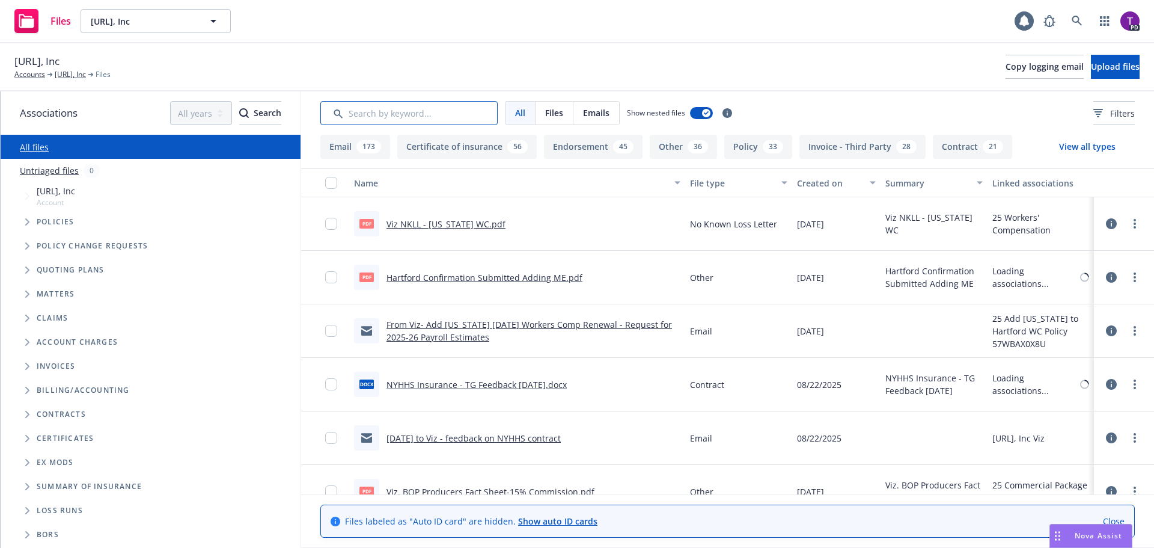
drag, startPoint x: 0, startPoint y: 0, endPoint x: 396, endPoint y: 114, distance: 411.6
click at [396, 114] on input "Search by keyword..." at bounding box center [408, 113] width 177 height 24
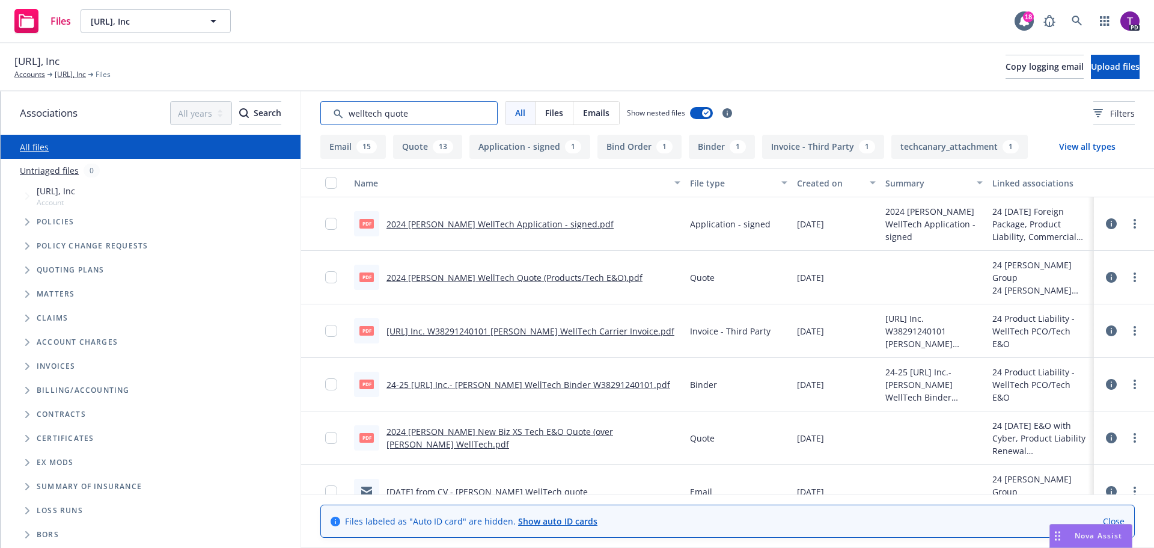
type input "welltech quote"
click at [532, 277] on link "2024 Beazley WellTech Quote (Products/Tech E&O).pdf" at bounding box center [515, 277] width 256 height 11
click at [513, 222] on link "2024 Beazley WellTech Application - signed.pdf" at bounding box center [500, 223] width 227 height 11
click at [489, 221] on link "2024 Beazley WellTech Application - signed.pdf" at bounding box center [500, 223] width 227 height 11
drag, startPoint x: 438, startPoint y: 112, endPoint x: 337, endPoint y: 117, distance: 101.1
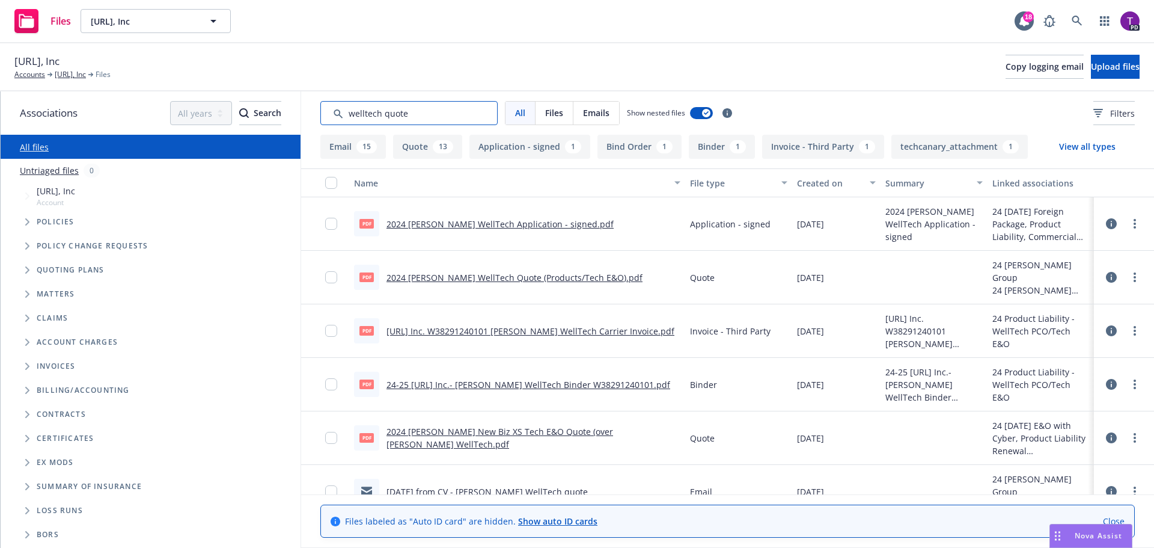
click at [337, 117] on input "Search by keyword..." at bounding box center [408, 113] width 177 height 24
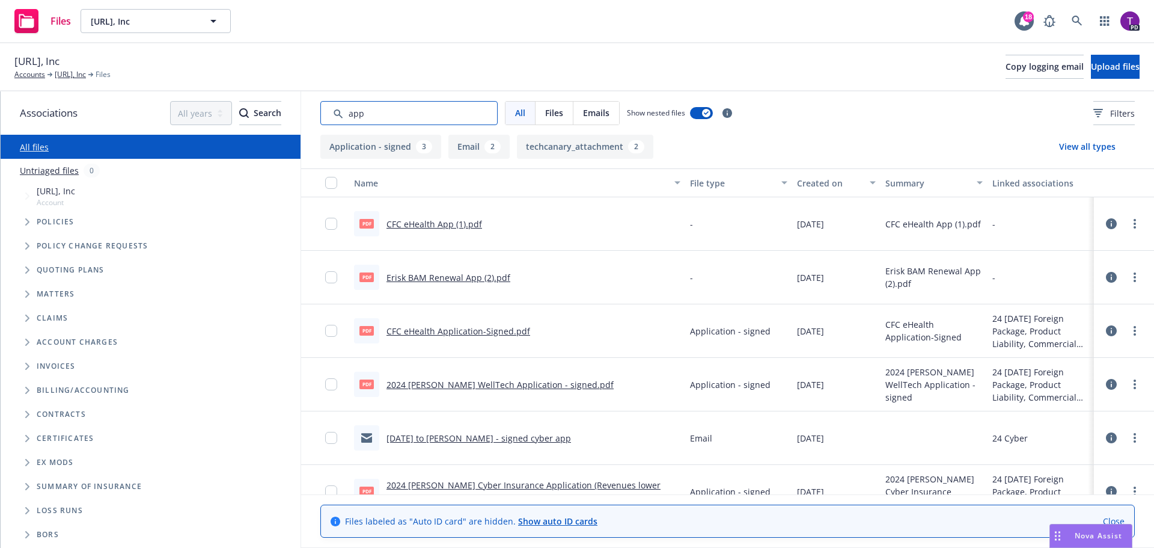
type input "app"
click at [395, 146] on button "Application - signed 3" at bounding box center [380, 147] width 121 height 24
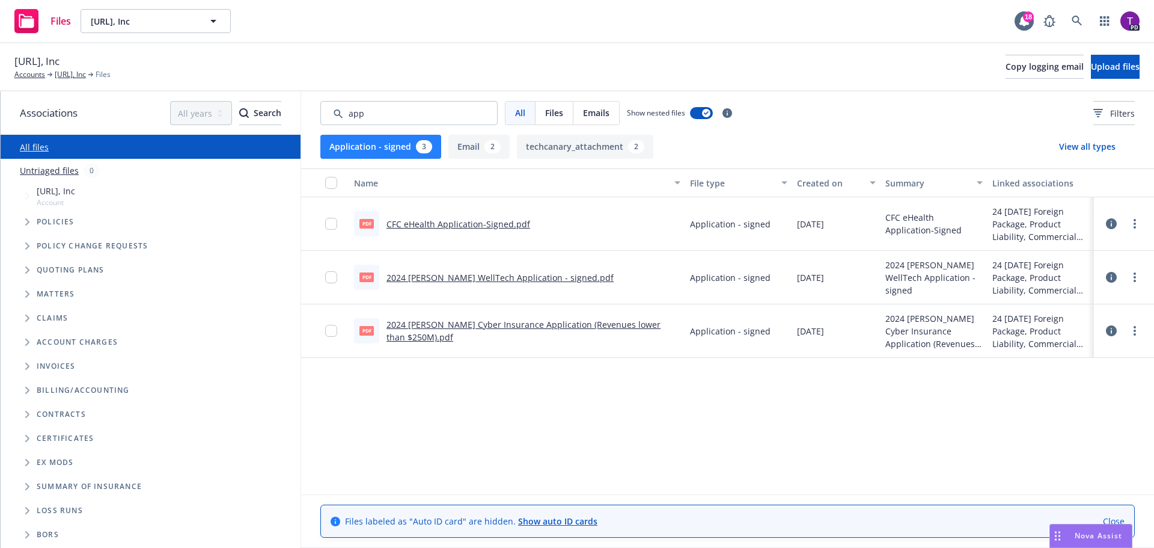
click at [538, 322] on link "2024 Beazley Cyber Insurance Application (Revenues lower than $250M).pdf" at bounding box center [524, 331] width 274 height 24
click at [524, 277] on link "2024 Beazley WellTech Application - signed.pdf" at bounding box center [500, 277] width 227 height 11
click at [1083, 535] on span "Nova Assist" at bounding box center [1098, 535] width 47 height 10
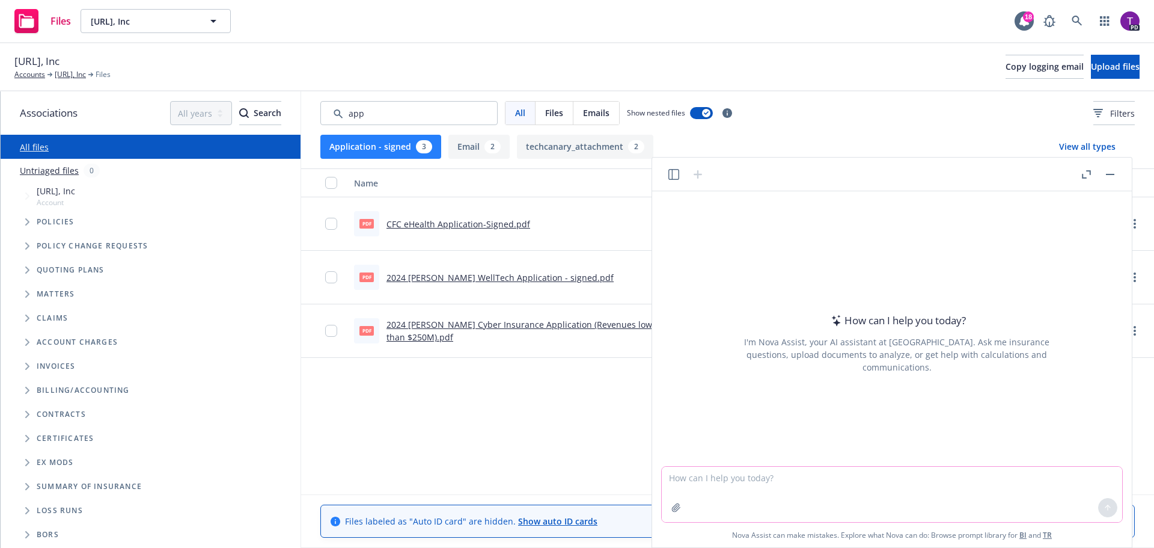
click at [848, 492] on textarea at bounding box center [892, 494] width 461 height 55
type textarea "what is the percentage increase from 38 million to 47 million?"
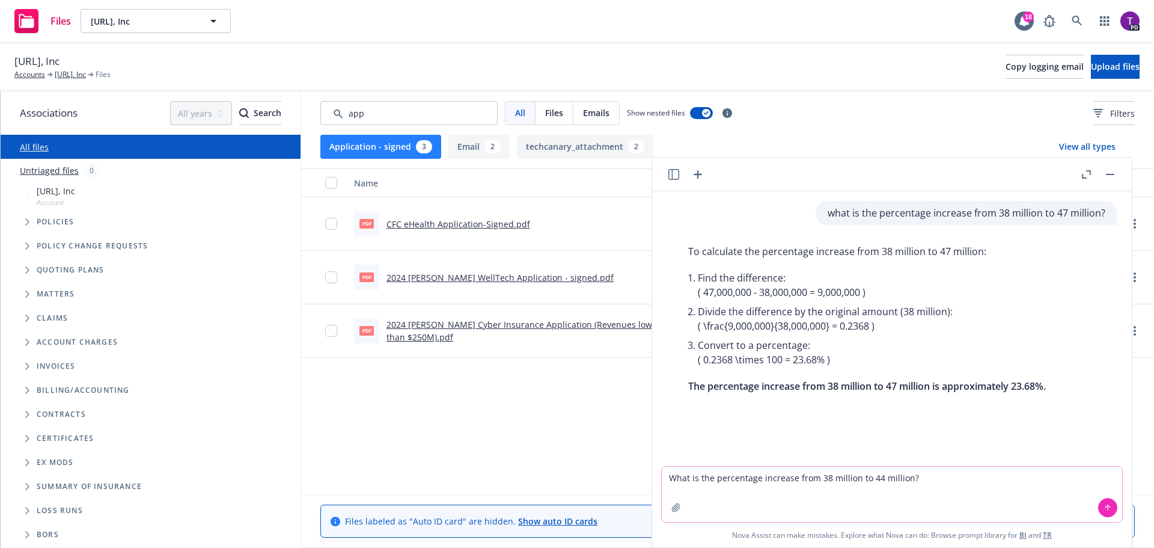
type textarea "What is the percentage increase from 38 million to 44 million?"
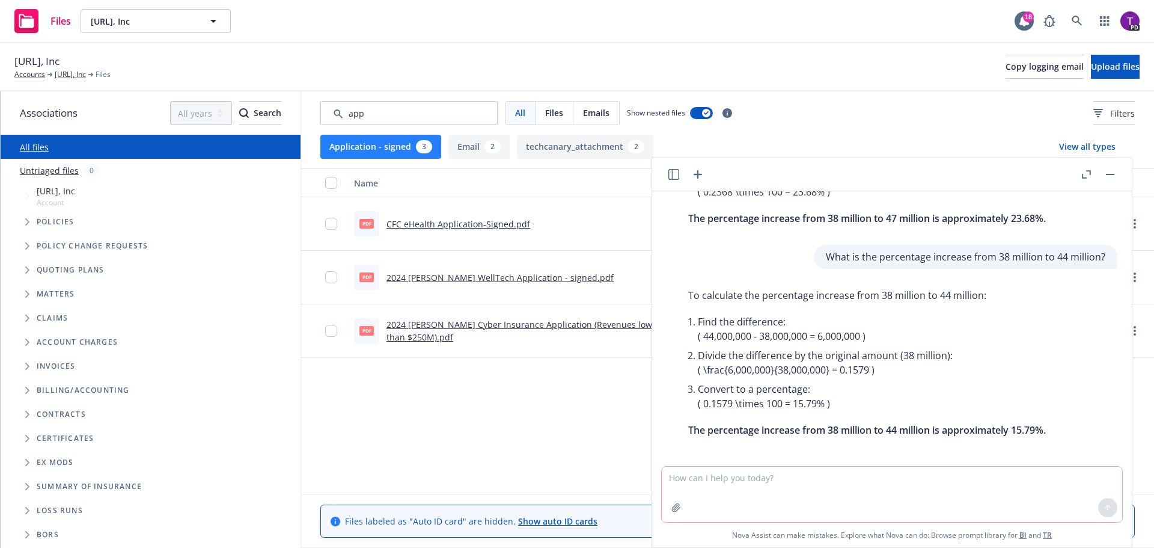
scroll to position [173, 0]
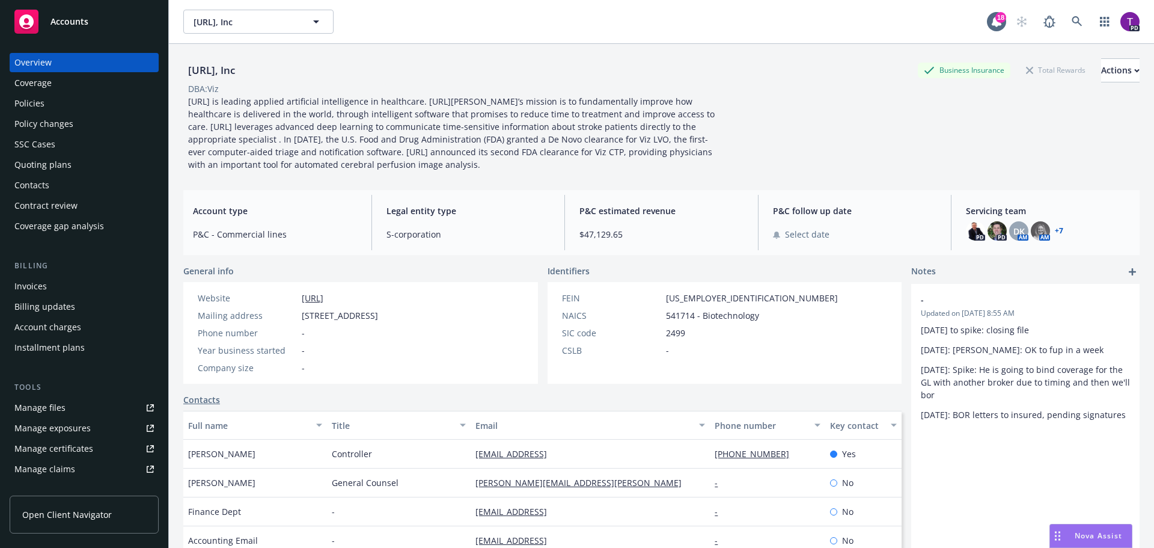
click at [79, 101] on div "Policies" at bounding box center [83, 103] width 139 height 19
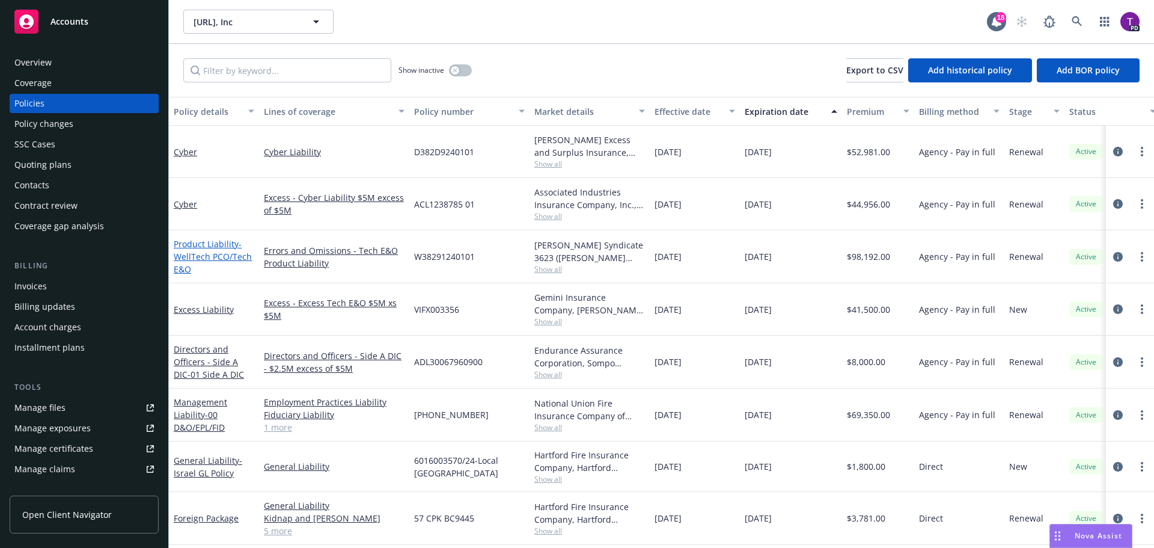
click at [205, 243] on link "Product Liability - WellTech PCO/Tech E&O" at bounding box center [213, 256] width 78 height 37
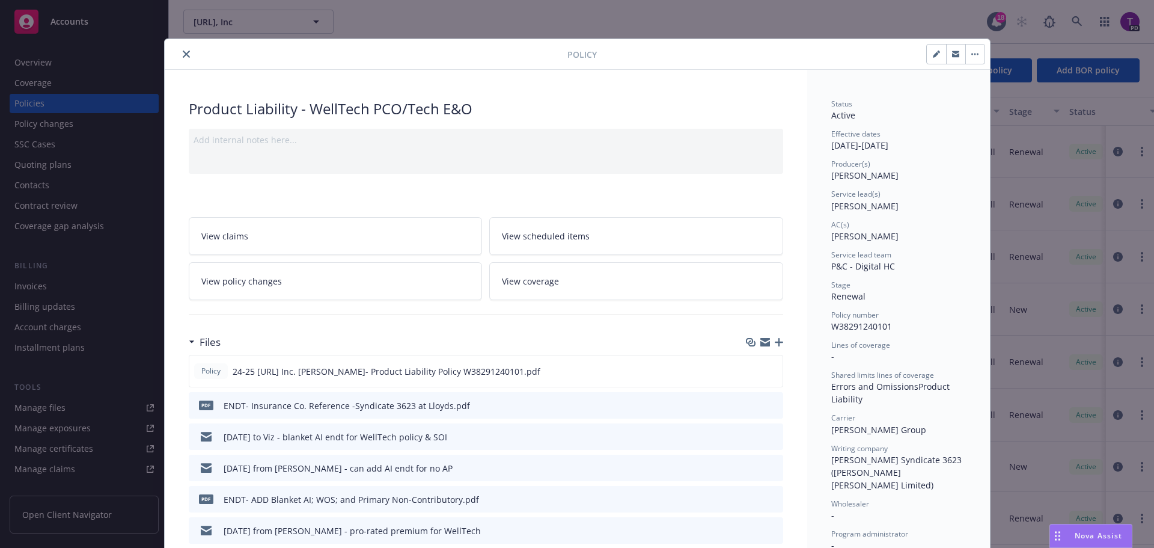
click at [280, 275] on link "View policy changes" at bounding box center [336, 281] width 294 height 38
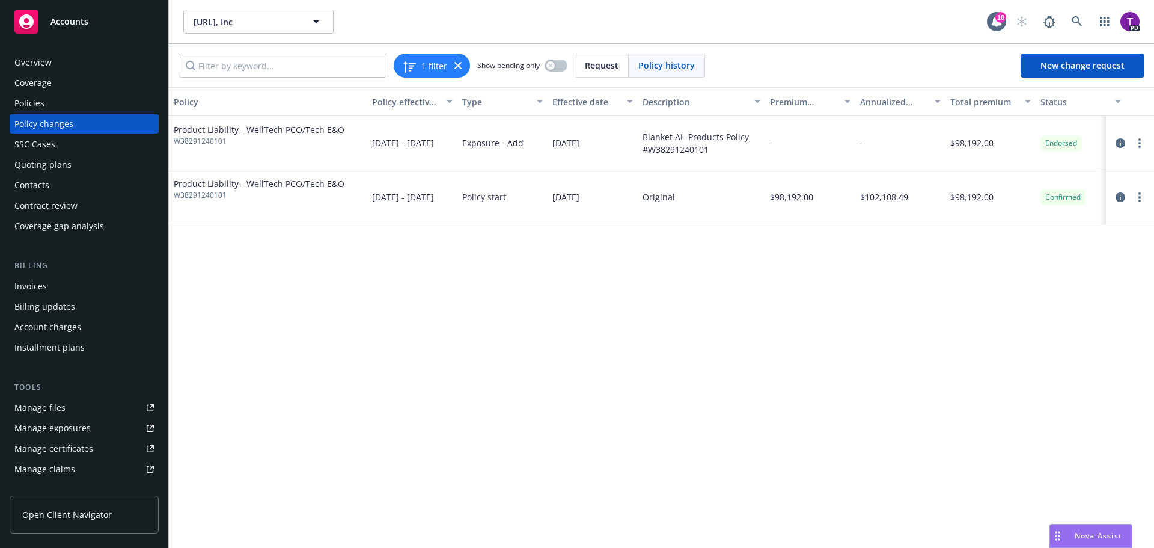
click at [67, 105] on div "Policies" at bounding box center [83, 103] width 139 height 19
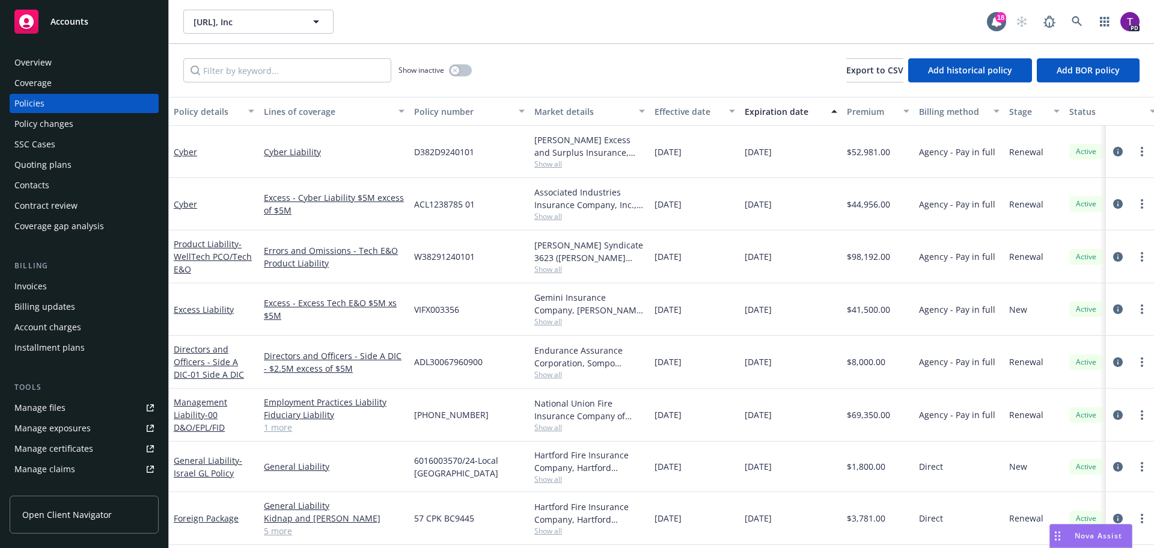
click at [67, 413] on link "Manage files" at bounding box center [84, 407] width 149 height 19
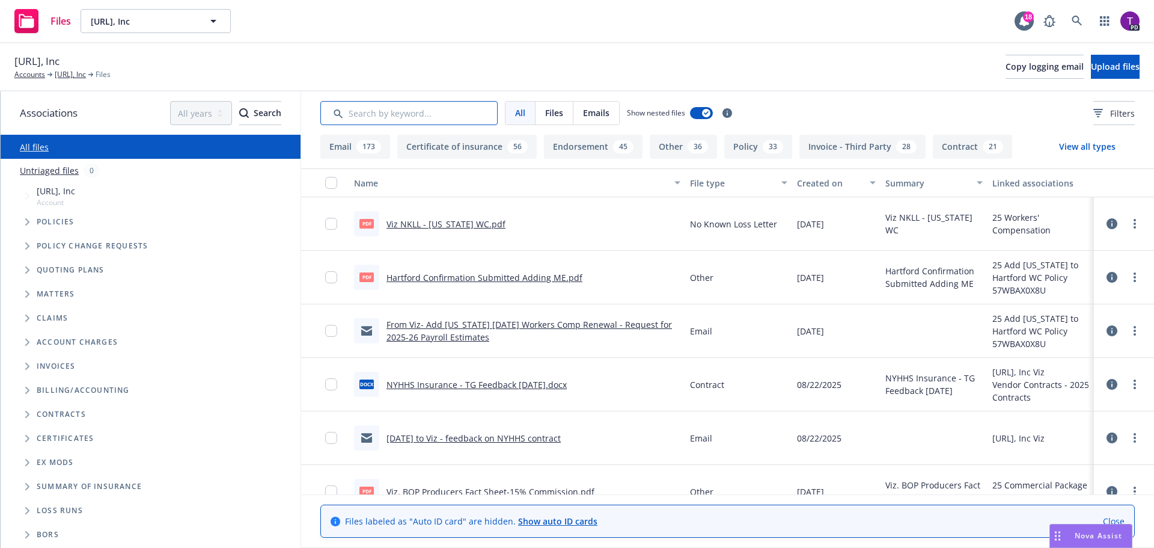
click at [430, 115] on input "Search by keyword..." at bounding box center [408, 113] width 177 height 24
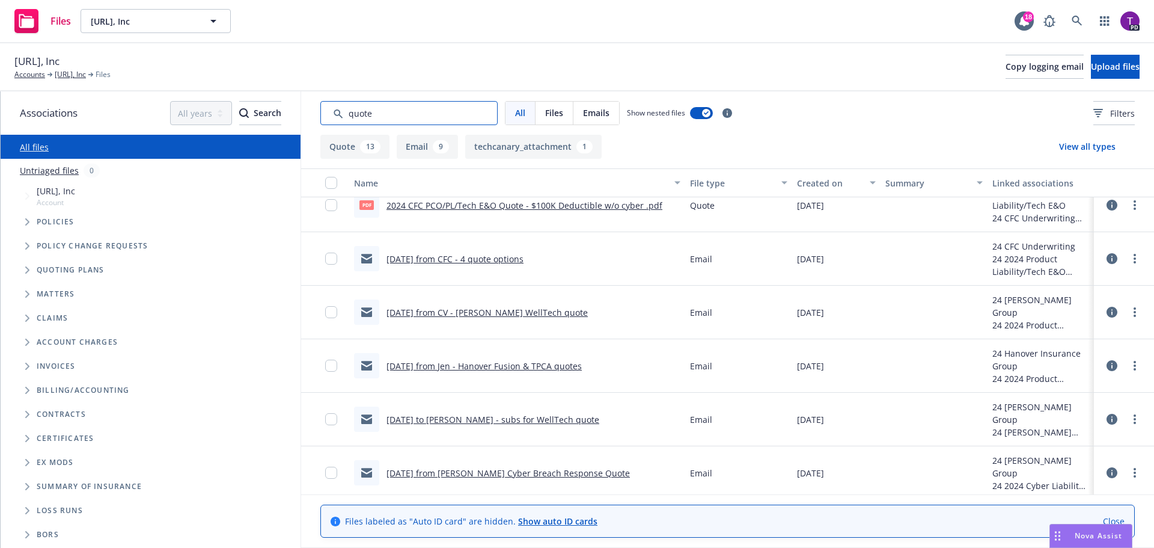
scroll to position [661, 0]
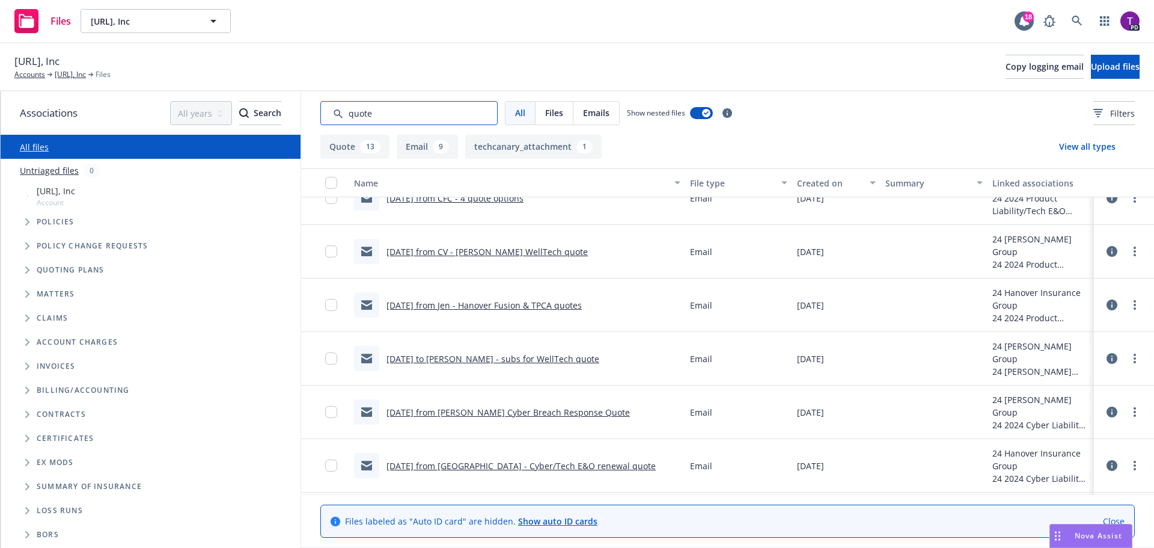
type input "quote"
click at [367, 150] on div "13" at bounding box center [370, 146] width 20 height 13
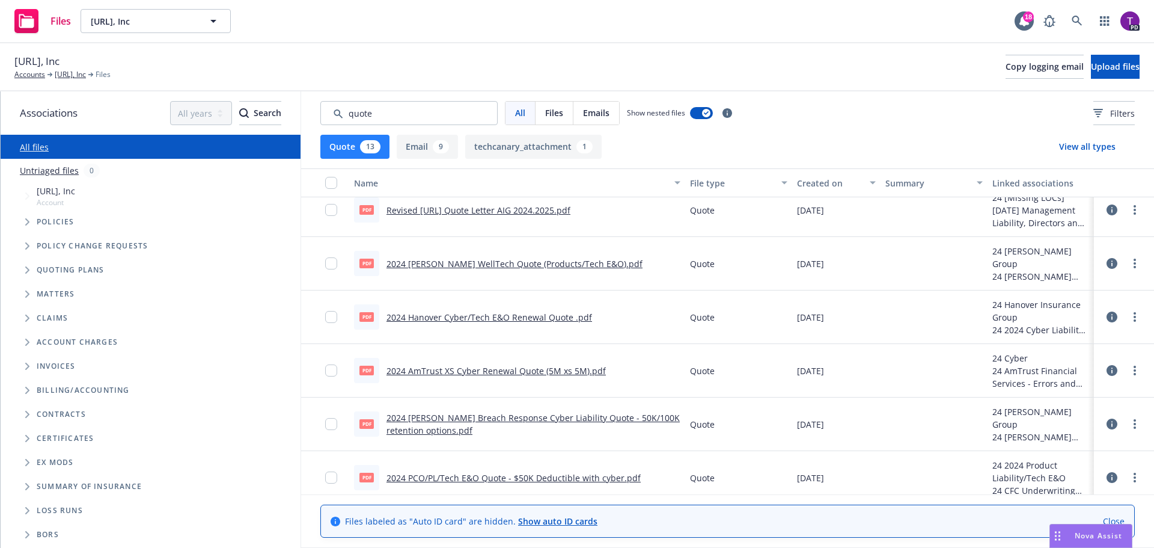
scroll to position [180, 0]
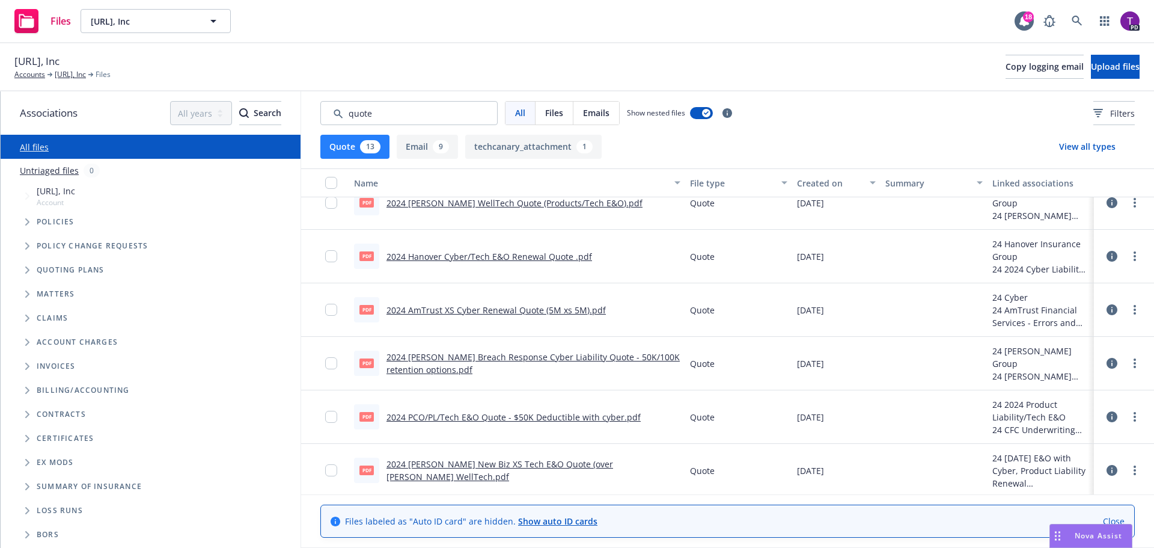
click at [533, 355] on link "2024 [PERSON_NAME] Breach Response Cyber Liability Quote - 50K/100K retention o…" at bounding box center [533, 363] width 293 height 24
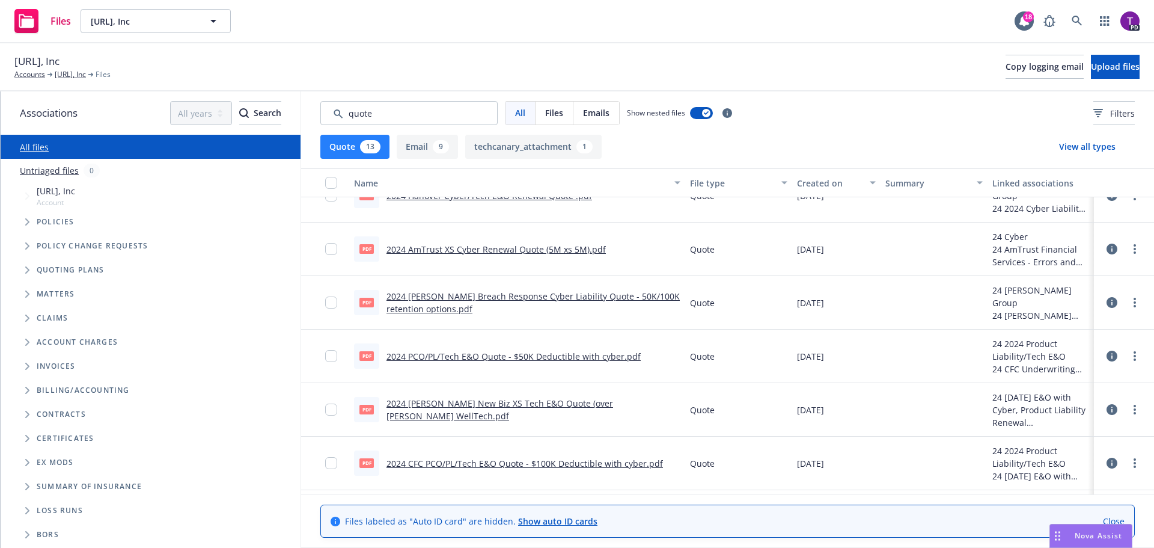
click at [519, 156] on button "techcanary_attachment 1" at bounding box center [533, 147] width 136 height 24
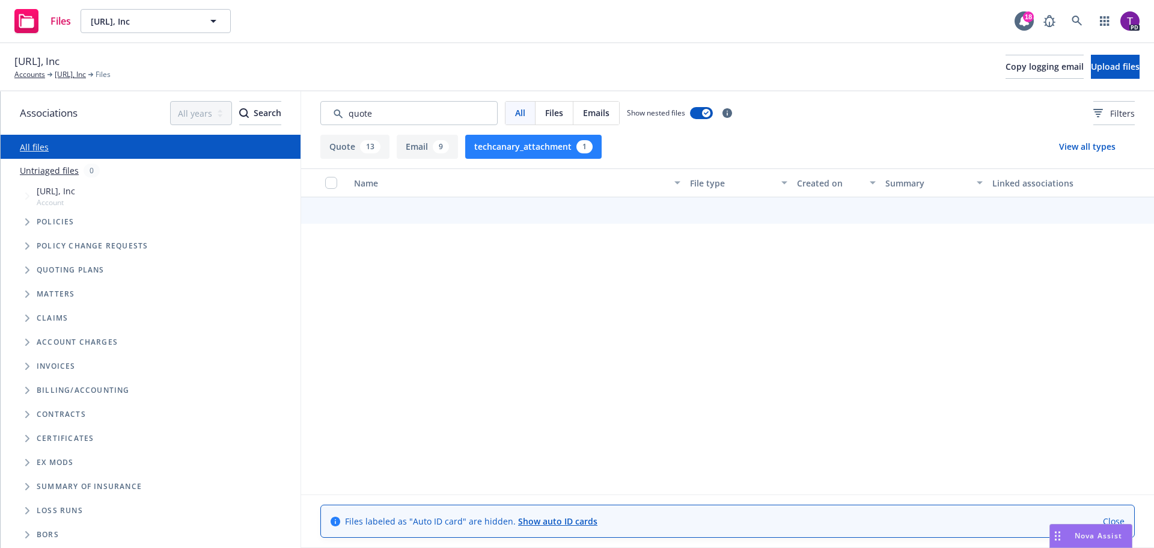
scroll to position [0, 0]
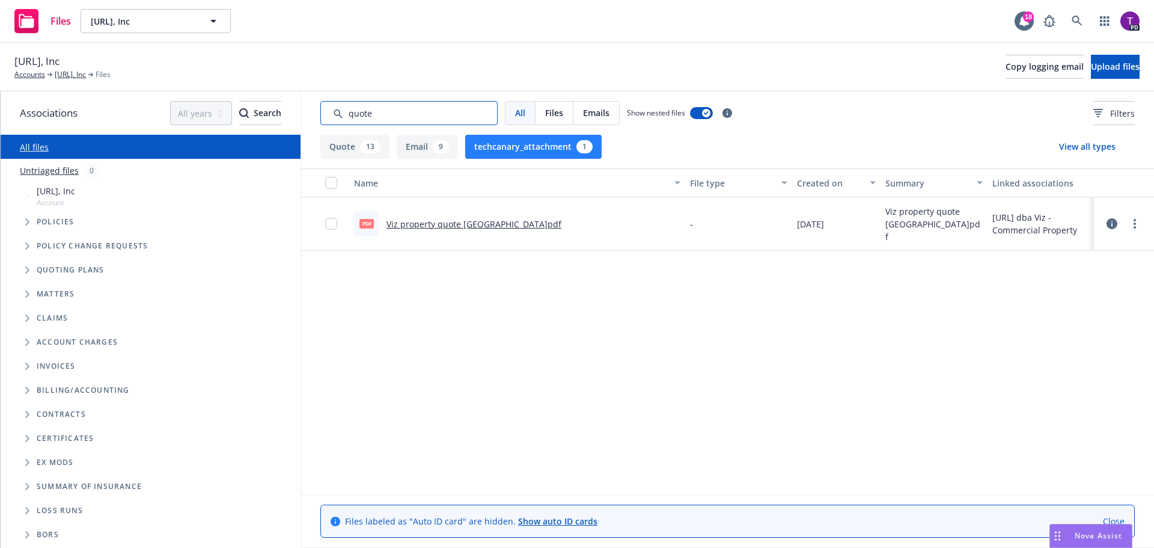
drag, startPoint x: 373, startPoint y: 115, endPoint x: 322, endPoint y: 121, distance: 52.0
click at [322, 120] on input "Search by keyword..." at bounding box center [408, 113] width 177 height 24
